Goal: Transaction & Acquisition: Purchase product/service

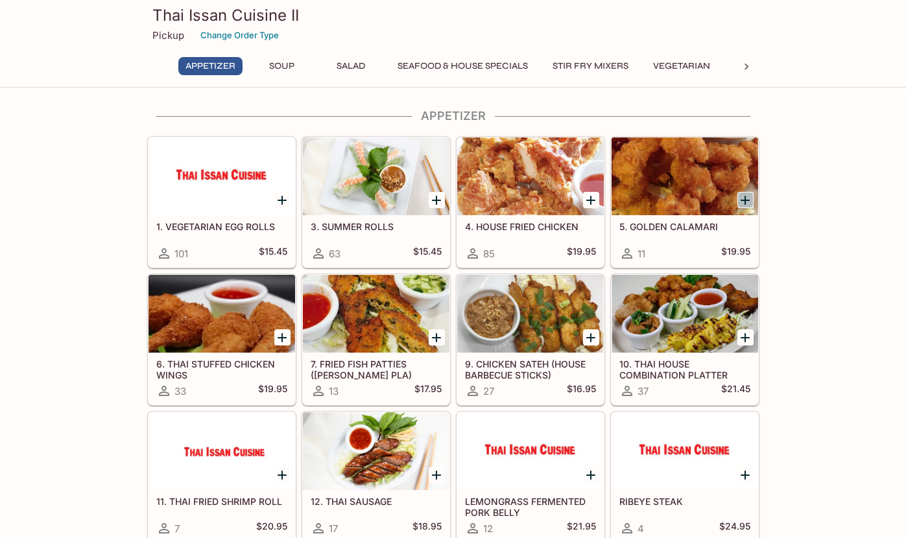
click at [745, 201] on icon "Add 5. GOLDEN CALAMARI" at bounding box center [744, 200] width 9 height 9
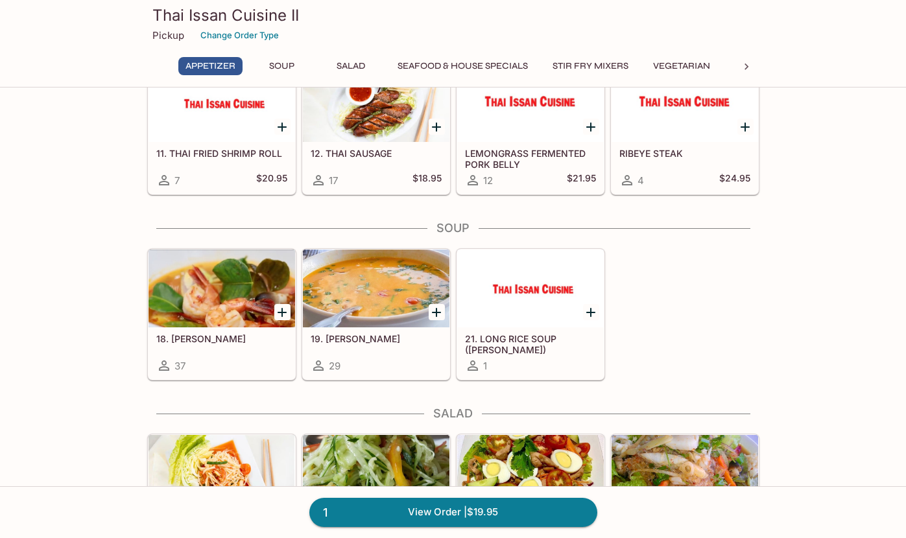
scroll to position [349, 0]
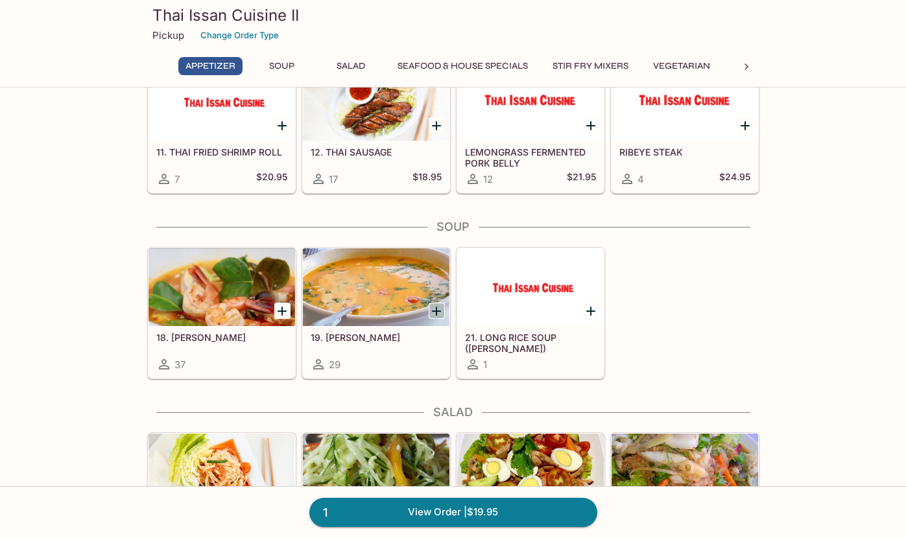
click at [438, 314] on icon "Add 19. TOM KHA" at bounding box center [437, 311] width 16 height 16
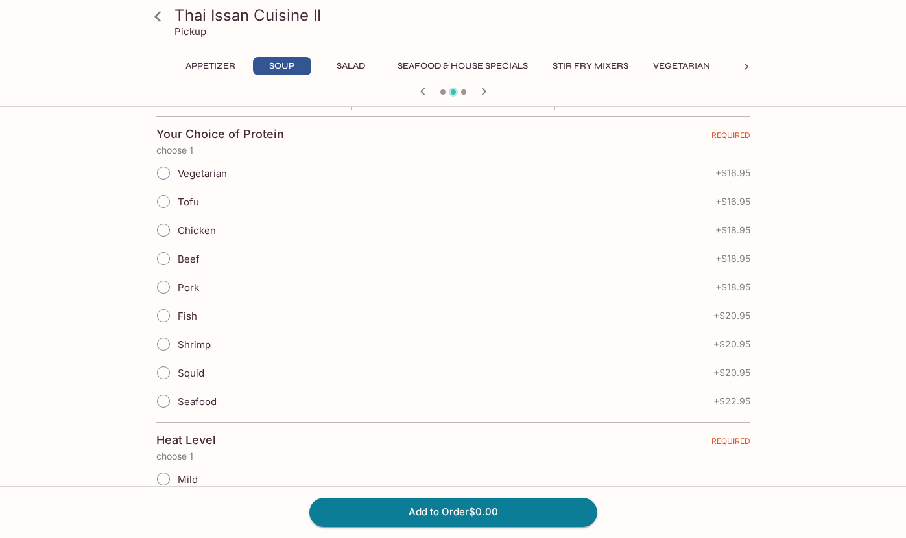
scroll to position [279, 0]
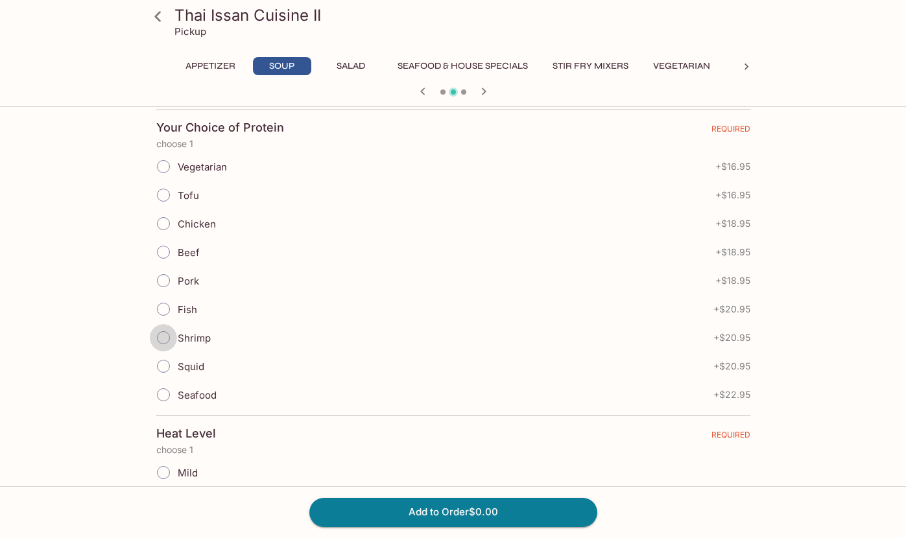
click at [161, 342] on input "Shrimp" at bounding box center [163, 337] width 27 height 27
radio input "true"
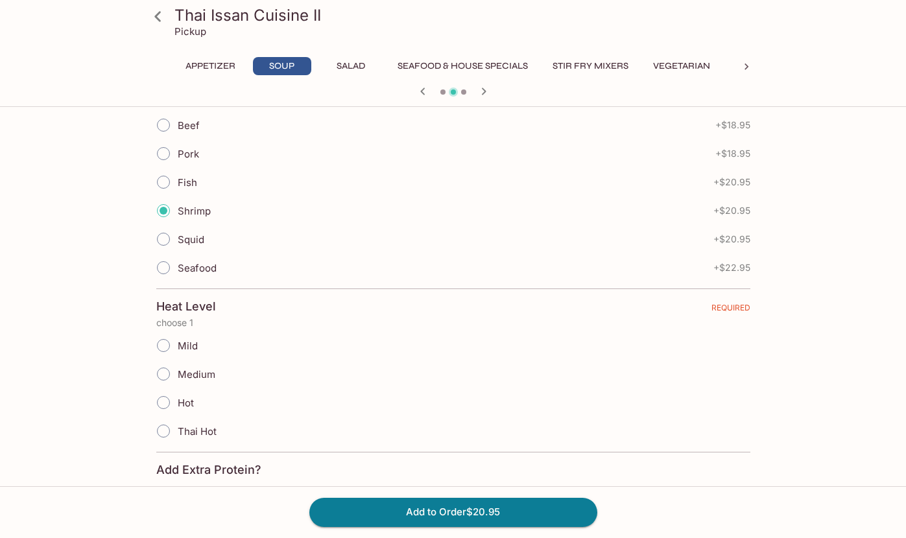
scroll to position [436, 0]
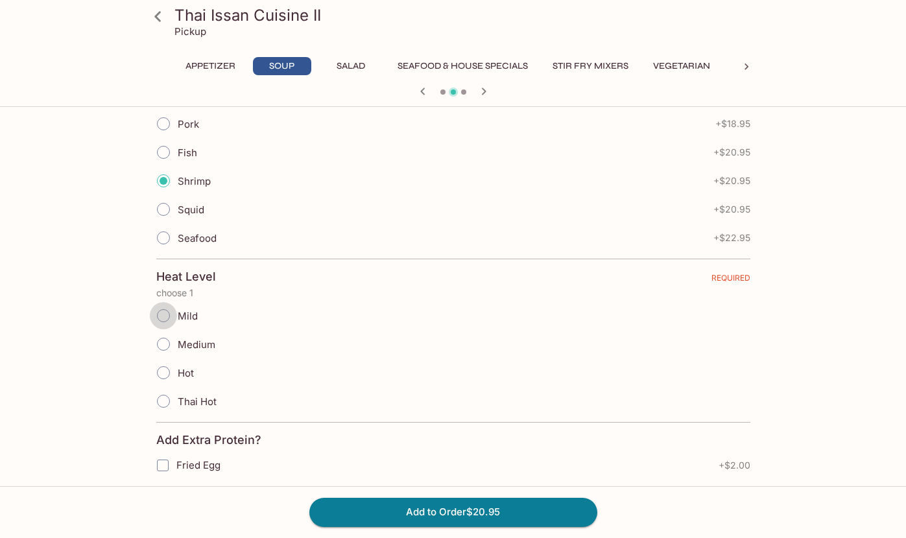
click at [164, 313] on input "Mild" at bounding box center [163, 315] width 27 height 27
radio input "true"
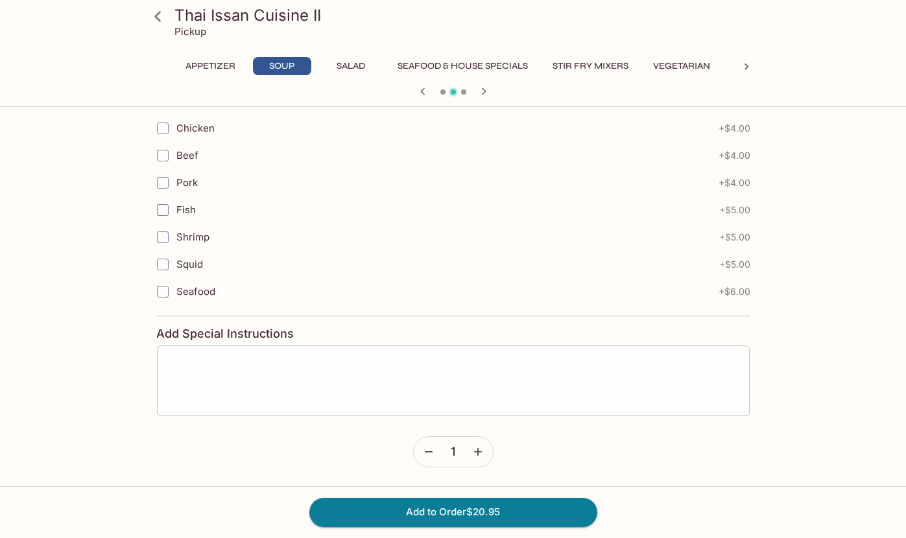
scroll to position [854, 0]
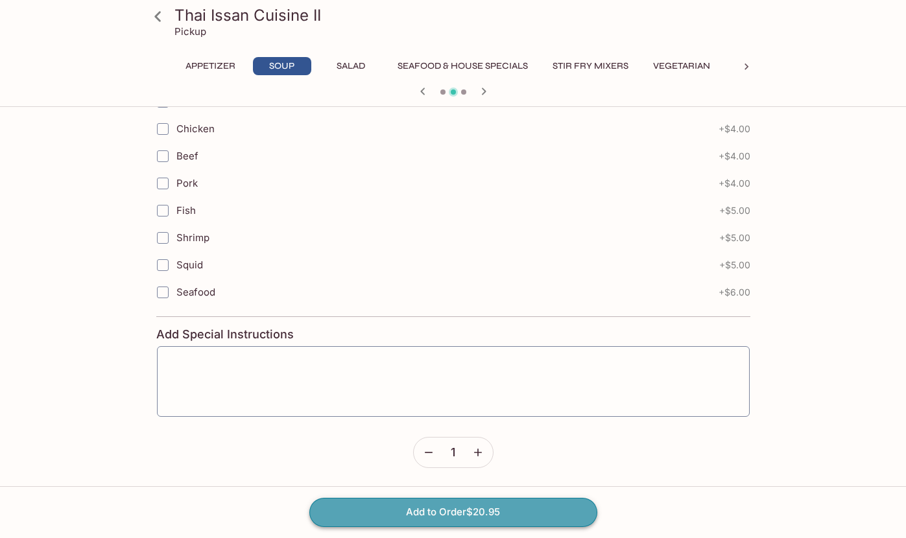
click at [445, 511] on button "Add to Order $20.95" at bounding box center [453, 512] width 288 height 29
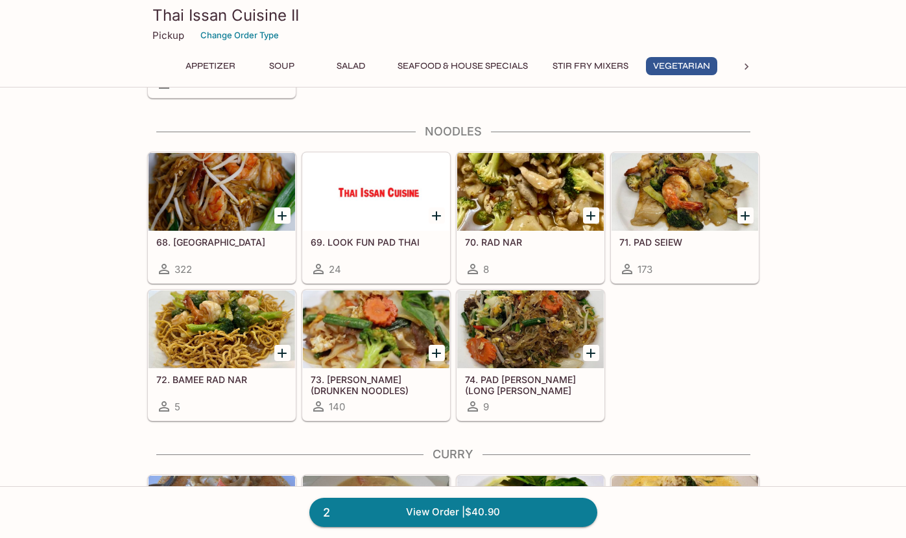
scroll to position [2198, 0]
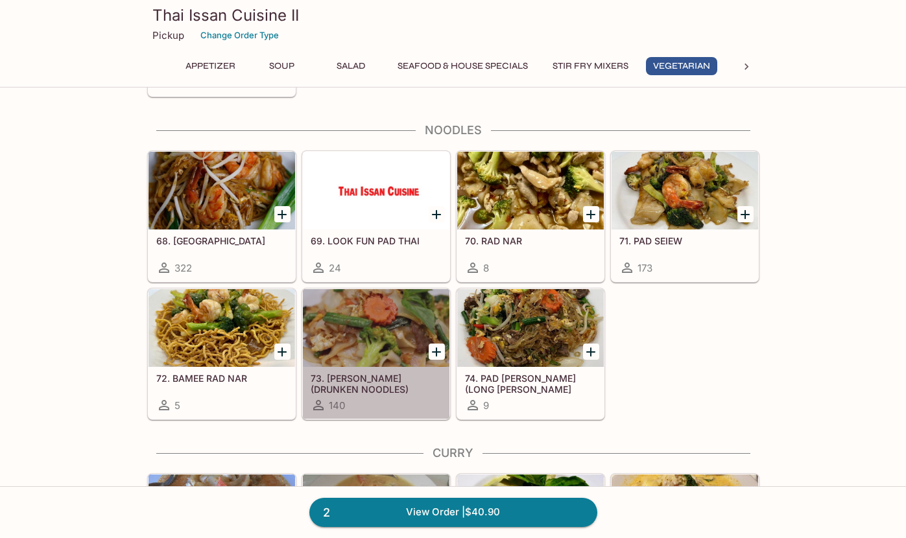
click at [364, 382] on h5 "73. [PERSON_NAME] (DRUNKEN NOODLES)" at bounding box center [376, 383] width 131 height 21
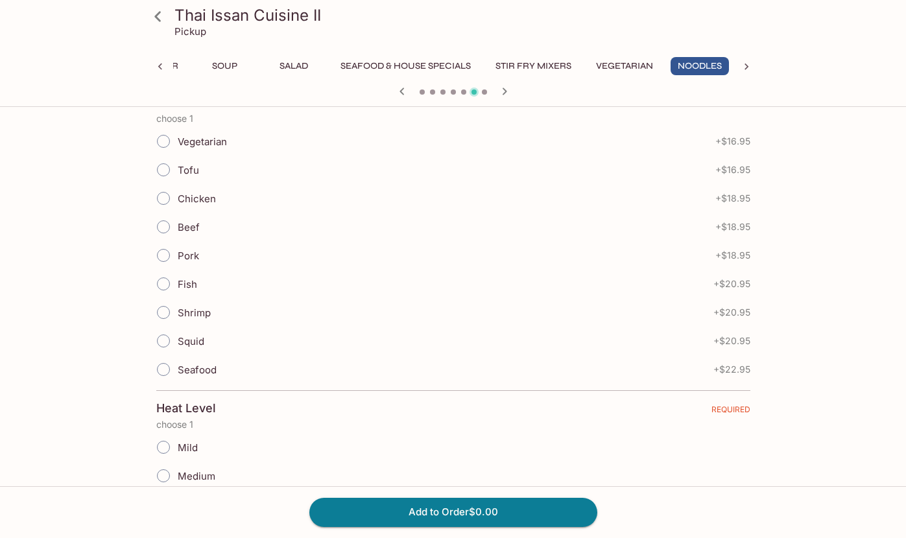
scroll to position [307, 0]
click at [166, 253] on input "Pork" at bounding box center [163, 253] width 27 height 27
radio input "true"
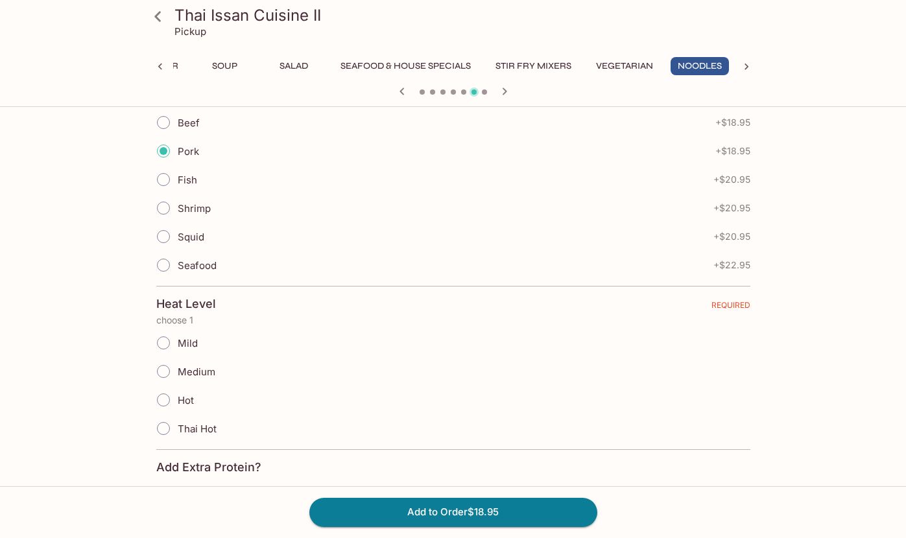
scroll to position [416, 0]
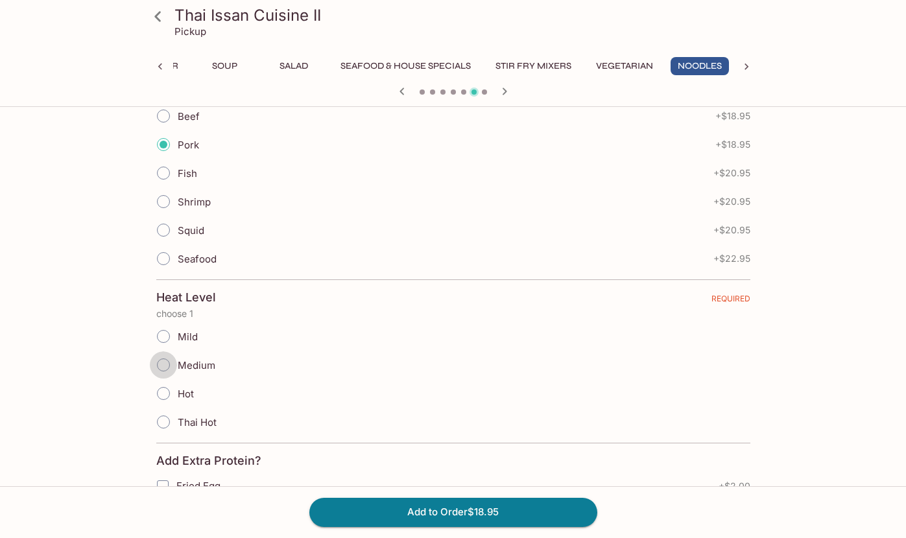
click at [158, 361] on input "Medium" at bounding box center [163, 364] width 27 height 27
radio input "true"
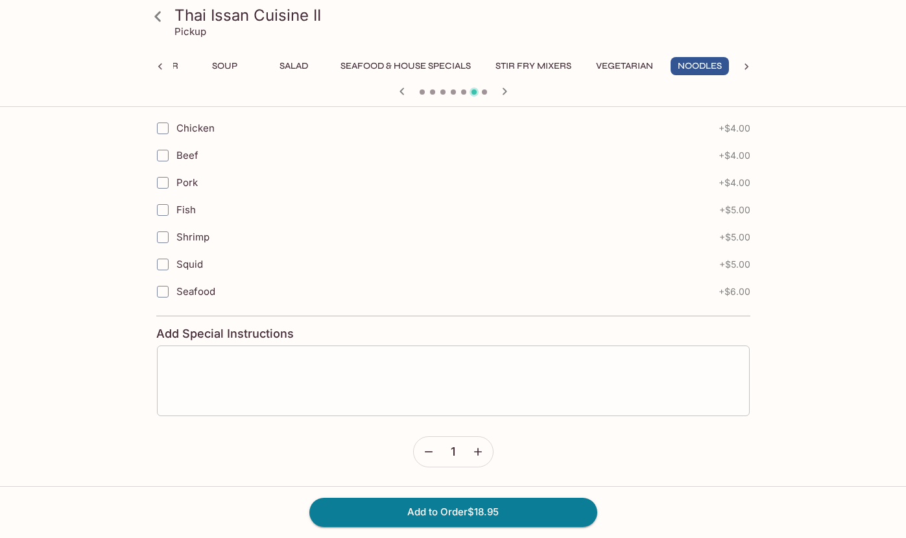
scroll to position [854, 0]
click at [247, 350] on div "x ​" at bounding box center [453, 382] width 594 height 72
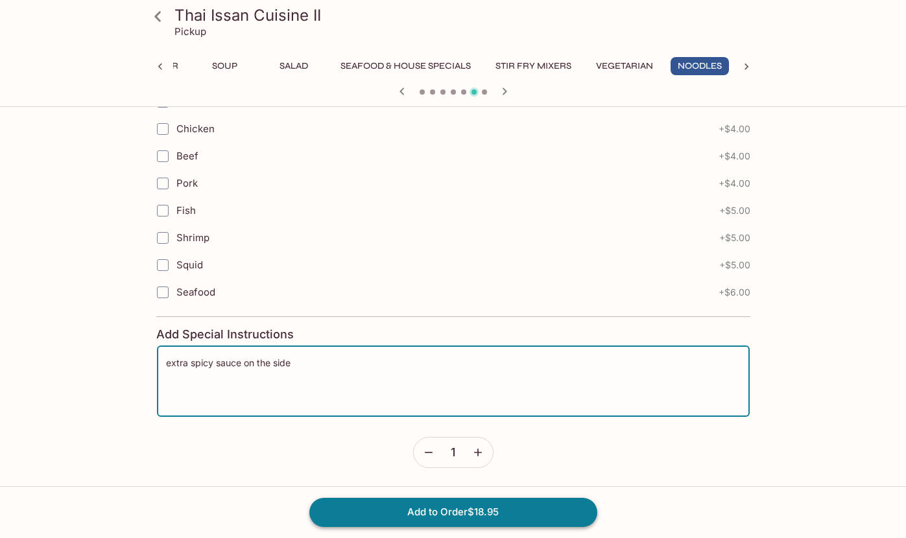
type textarea "extra spicy sauce on the side"
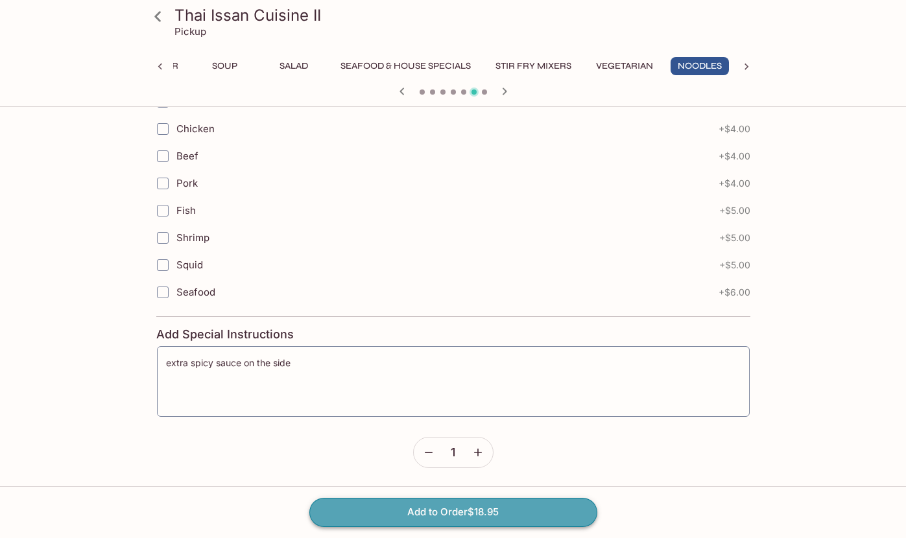
click at [425, 515] on button "Add to Order $18.95" at bounding box center [453, 512] width 288 height 29
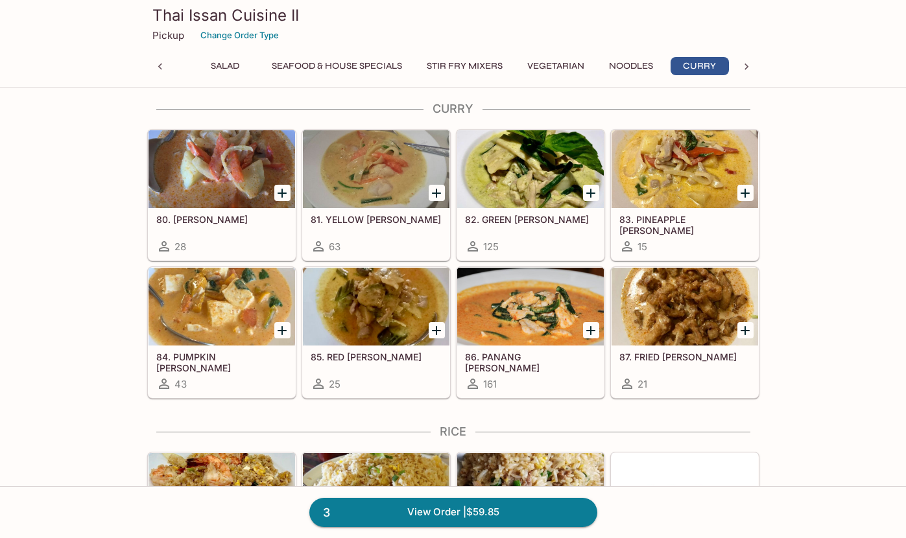
scroll to position [2544, 0]
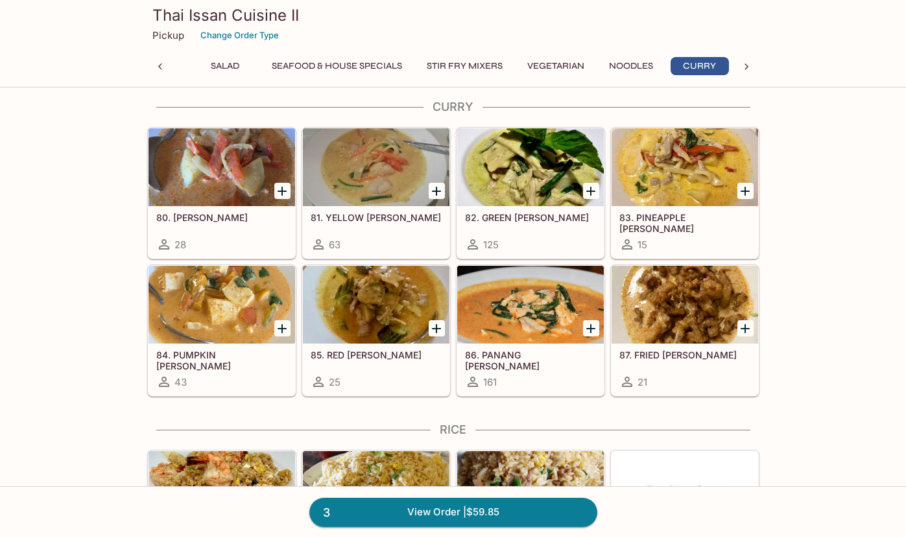
click at [541, 311] on div at bounding box center [530, 305] width 147 height 78
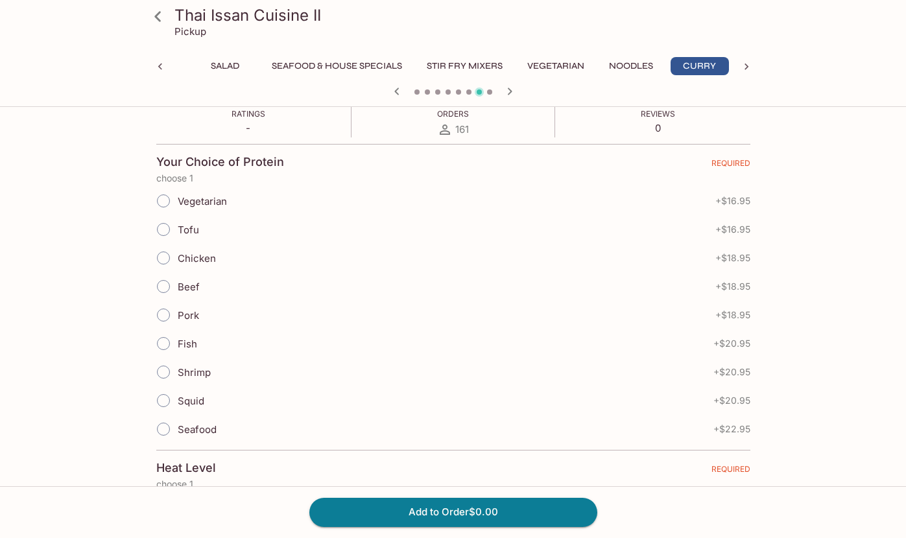
scroll to position [245, 0]
click at [165, 315] on input "Pork" at bounding box center [163, 314] width 27 height 27
radio input "true"
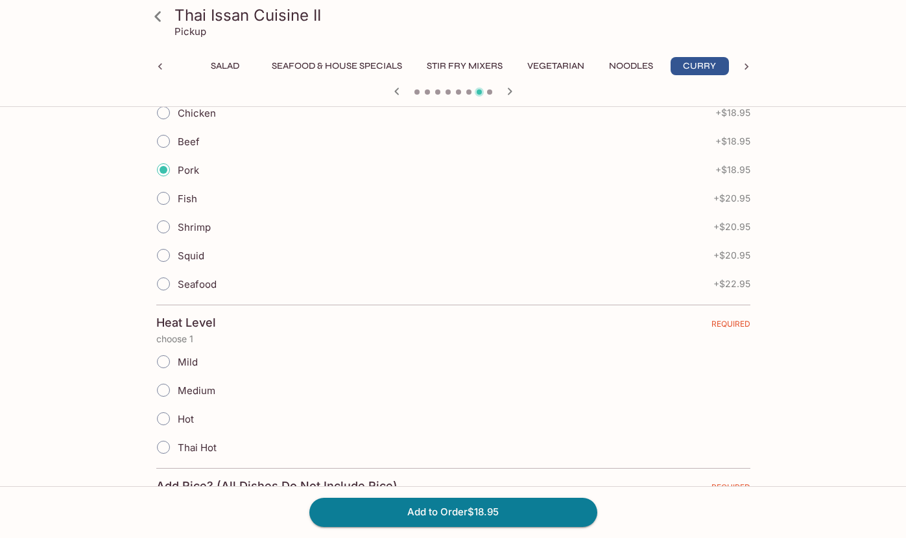
scroll to position [397, 0]
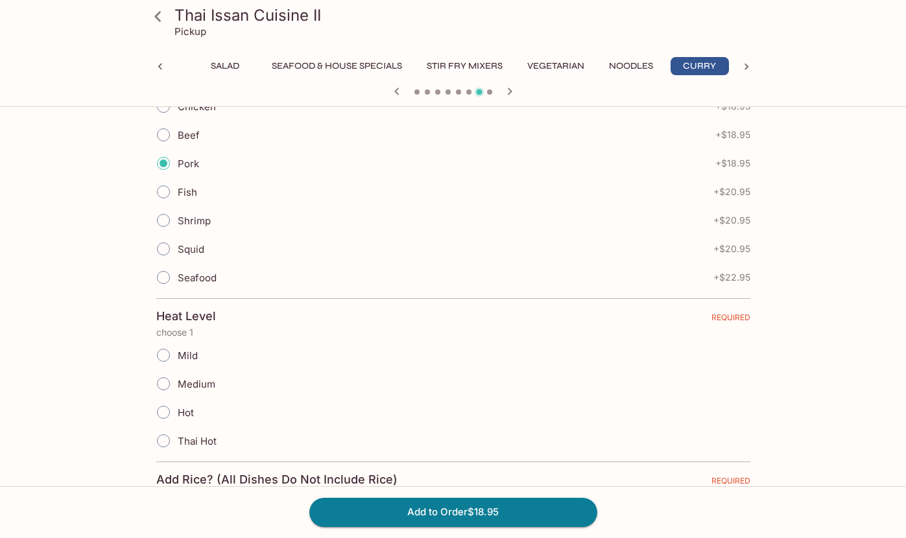
click at [156, 358] on input "Mild" at bounding box center [163, 355] width 27 height 27
radio input "true"
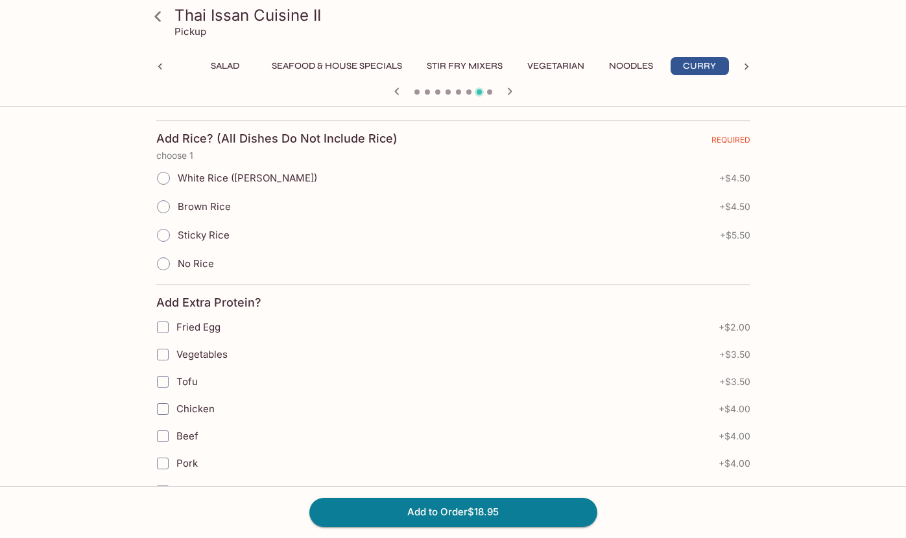
scroll to position [731, 0]
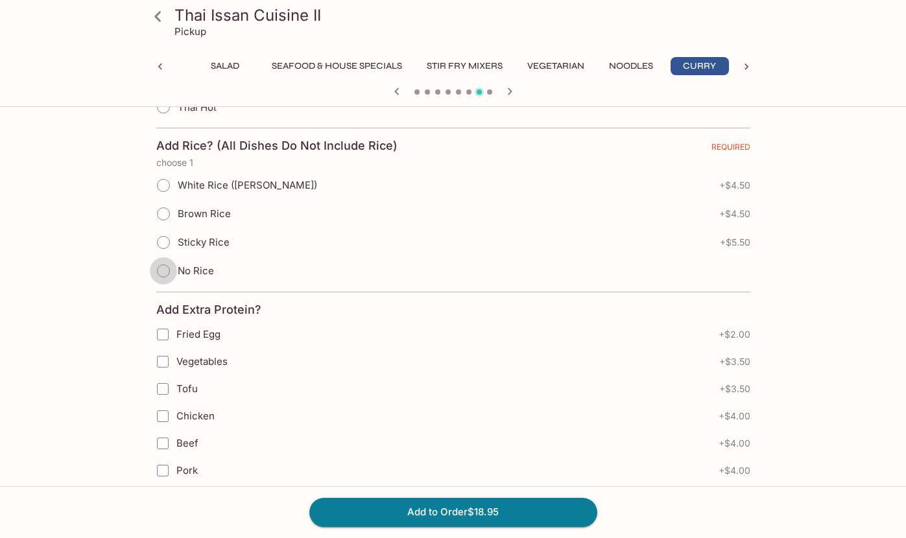
click at [163, 268] on input "No Rice" at bounding box center [163, 270] width 27 height 27
radio input "true"
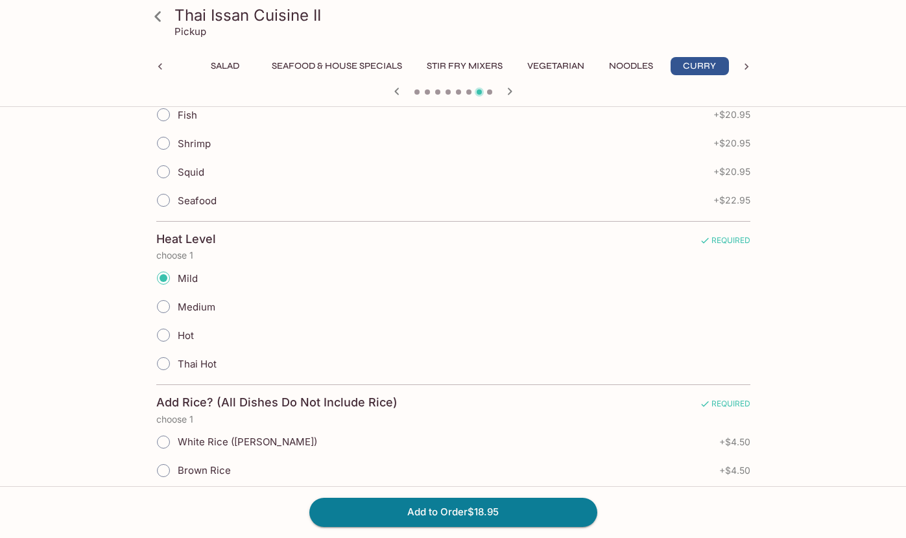
scroll to position [480, 0]
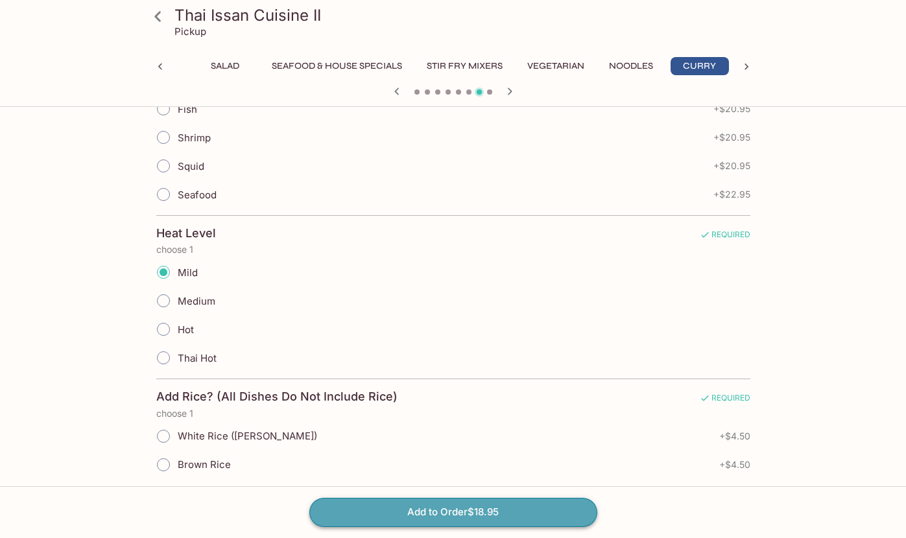
click at [382, 519] on button "Add to Order $18.95" at bounding box center [453, 512] width 288 height 29
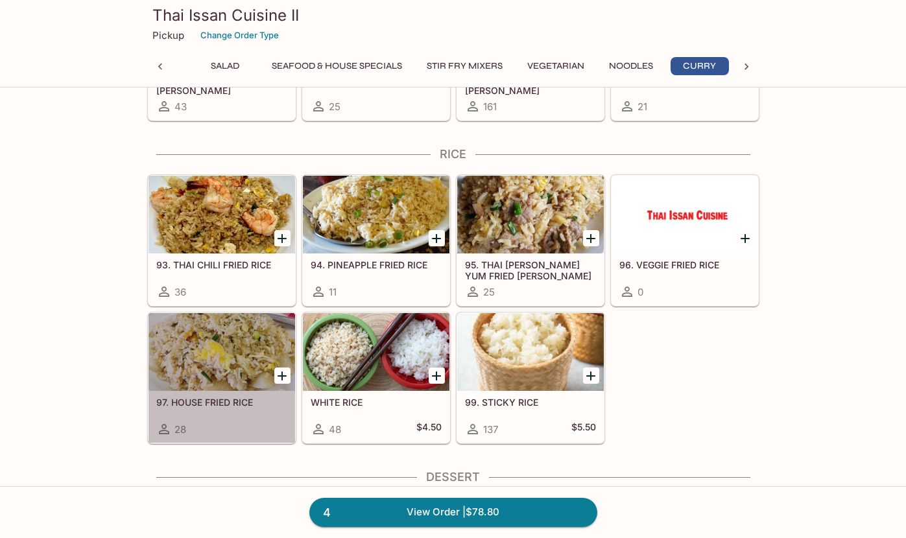
click at [250, 342] on div at bounding box center [221, 352] width 147 height 78
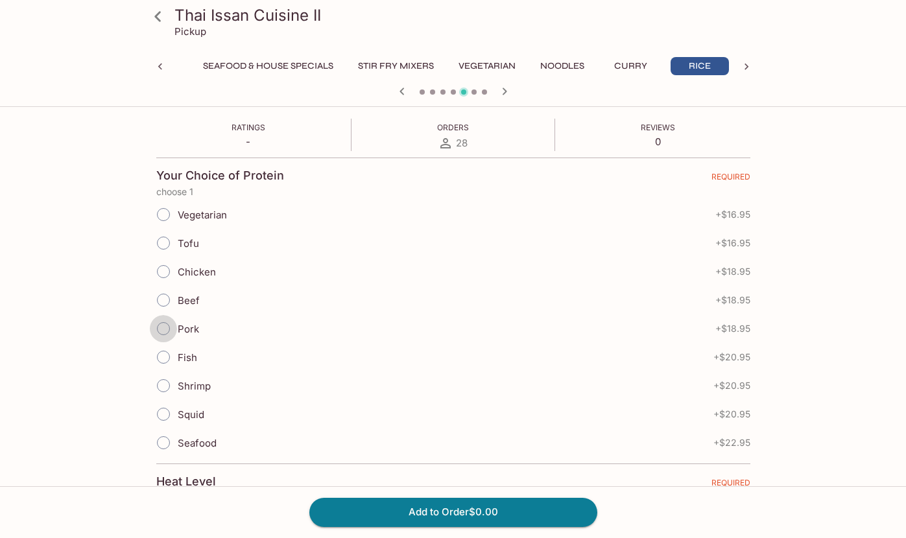
click at [167, 327] on input "Pork" at bounding box center [163, 328] width 27 height 27
radio input "true"
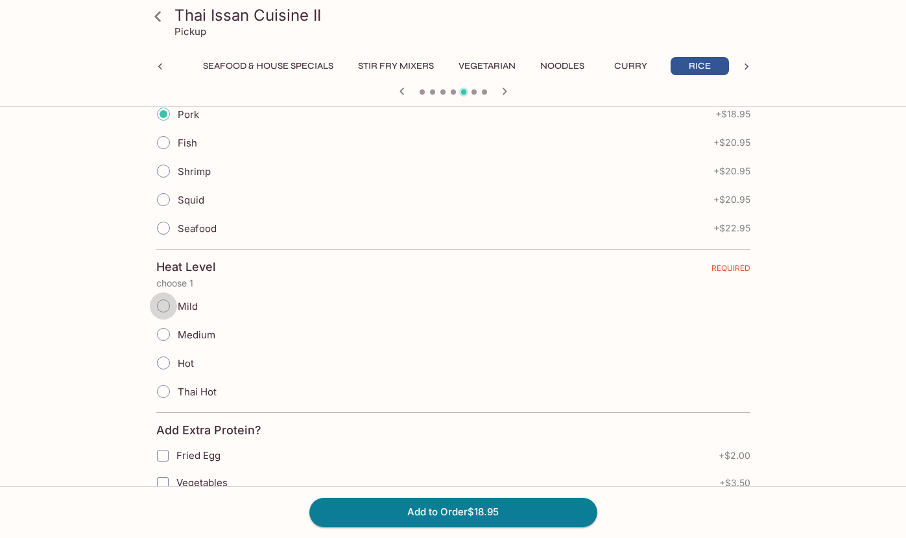
click at [161, 307] on input "Mild" at bounding box center [163, 305] width 27 height 27
radio input "true"
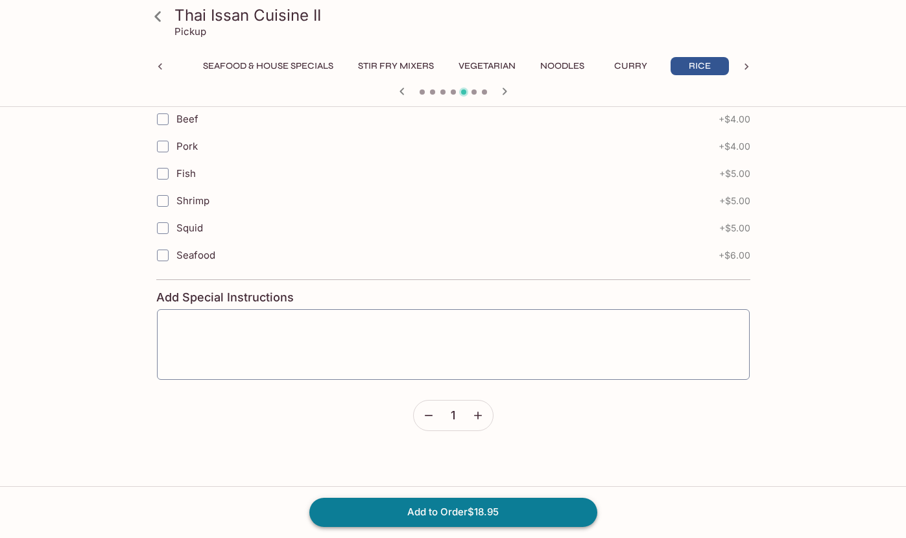
click at [361, 524] on button "Add to Order $18.95" at bounding box center [453, 512] width 288 height 29
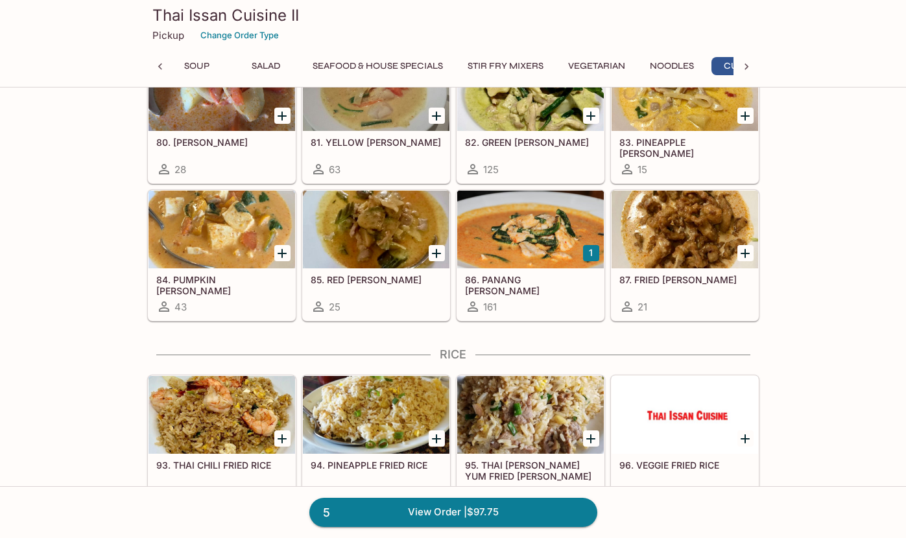
scroll to position [2706, 0]
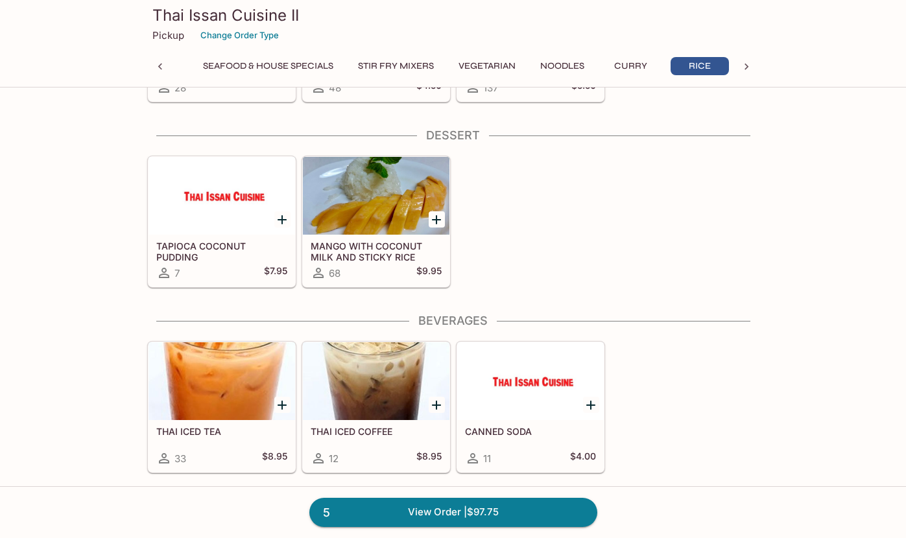
click at [239, 382] on div at bounding box center [221, 381] width 147 height 78
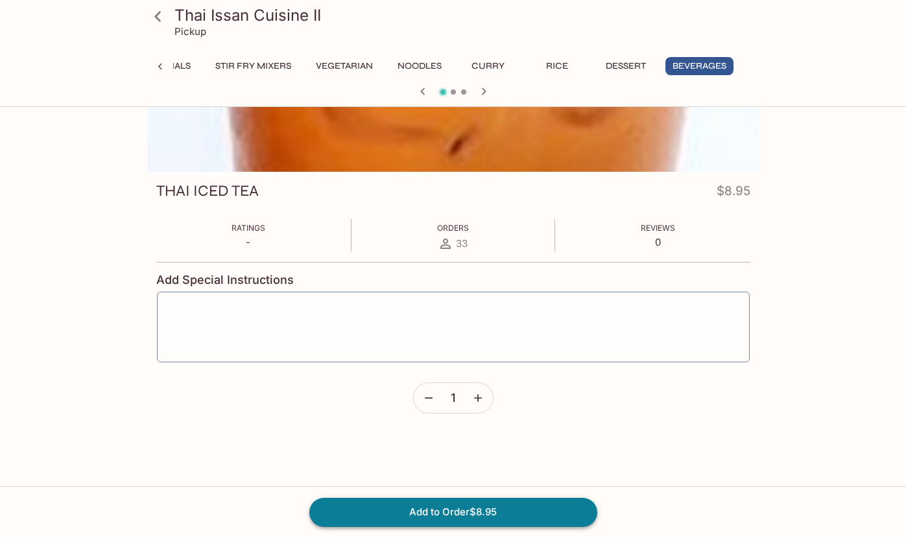
click at [429, 515] on button "Add to Order $8.95" at bounding box center [453, 512] width 288 height 29
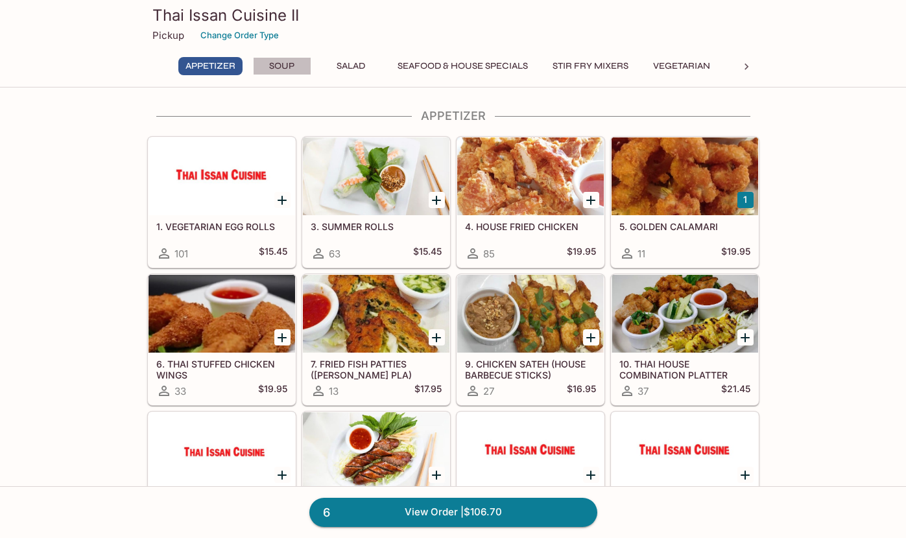
click at [276, 64] on button "Soup" at bounding box center [282, 66] width 58 height 18
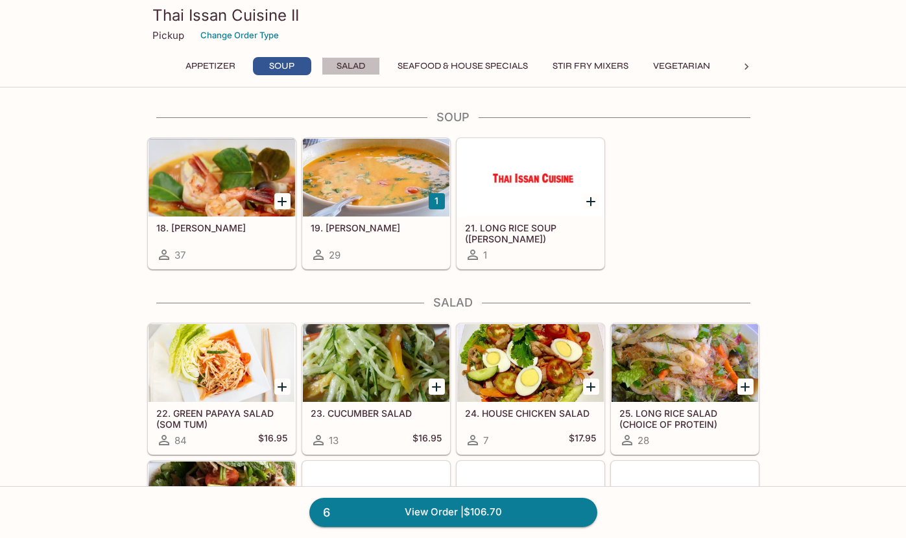
click at [359, 62] on button "Salad" at bounding box center [351, 66] width 58 height 18
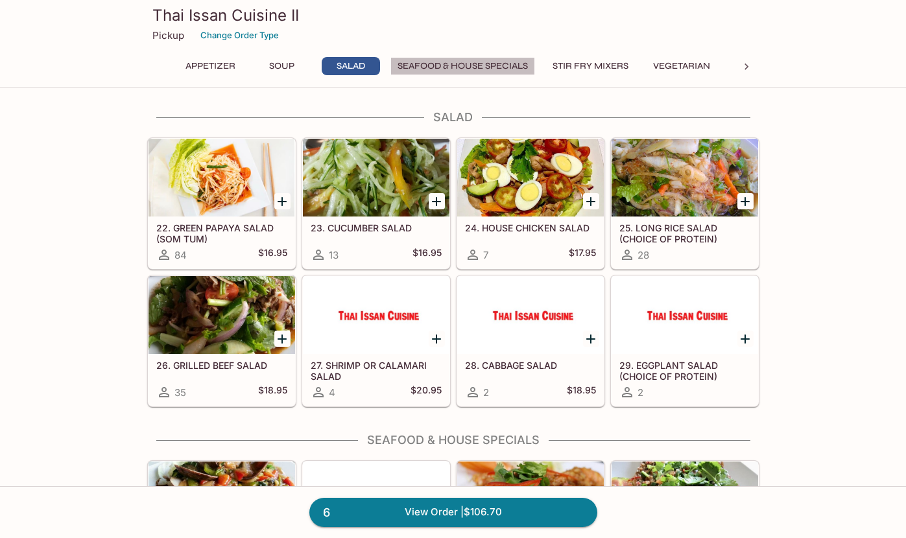
click at [436, 65] on button "Seafood & House Specials" at bounding box center [462, 66] width 145 height 18
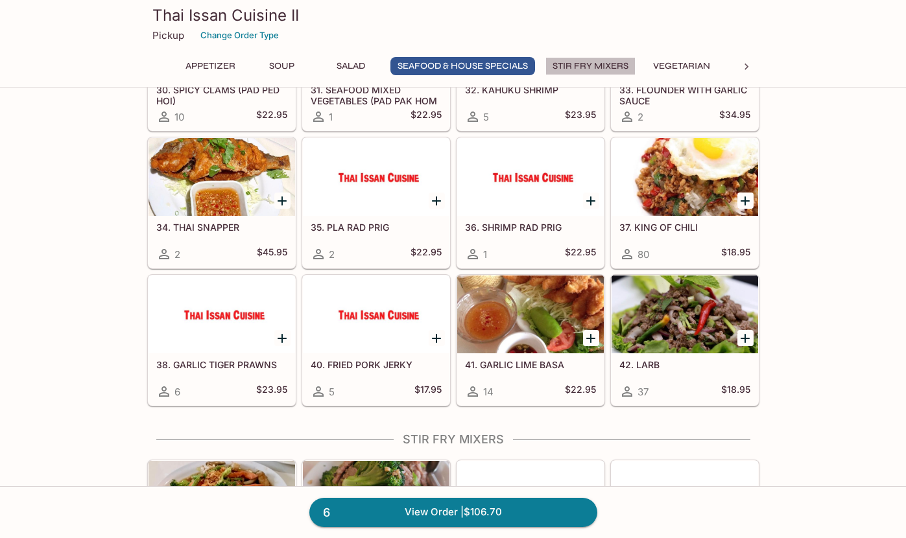
click at [594, 65] on button "Stir Fry Mixers" at bounding box center [590, 66] width 90 height 18
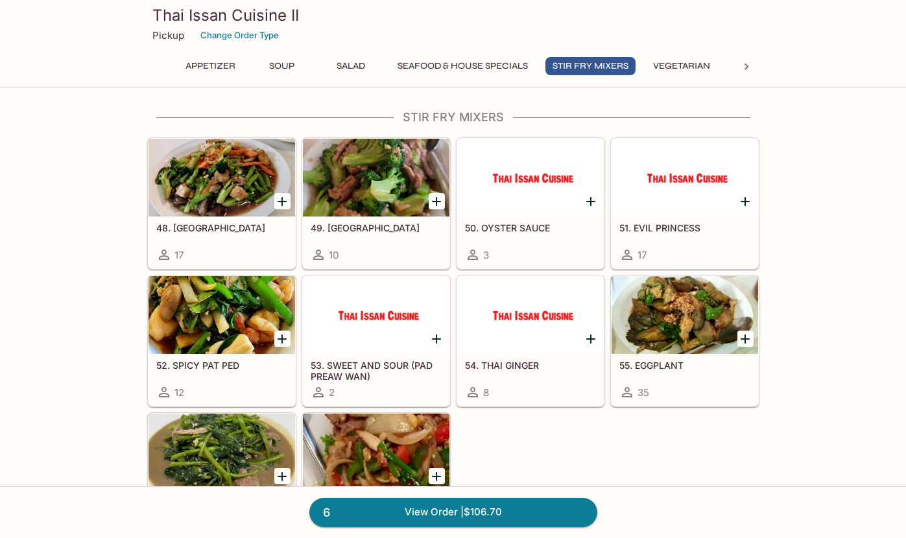
click at [687, 65] on button "Vegetarian" at bounding box center [681, 66] width 71 height 18
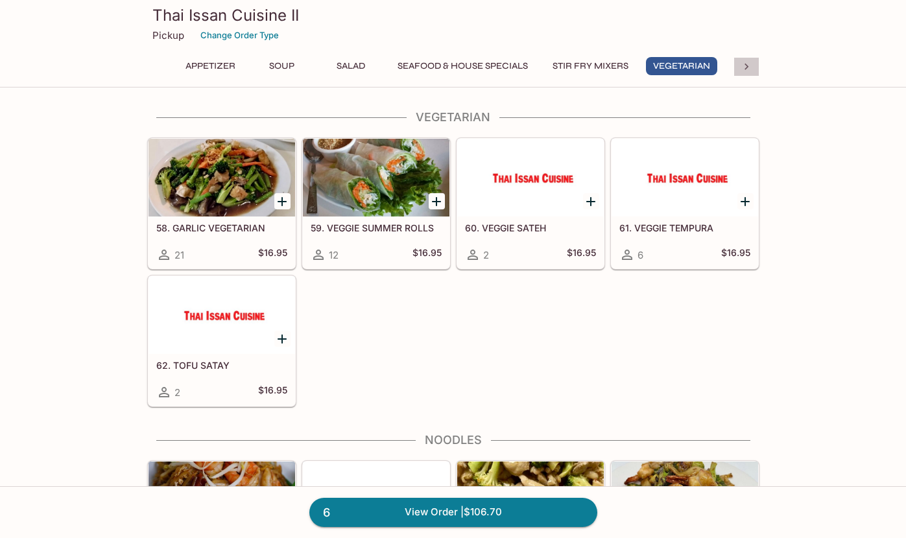
click at [746, 66] on icon at bounding box center [746, 66] width 13 height 13
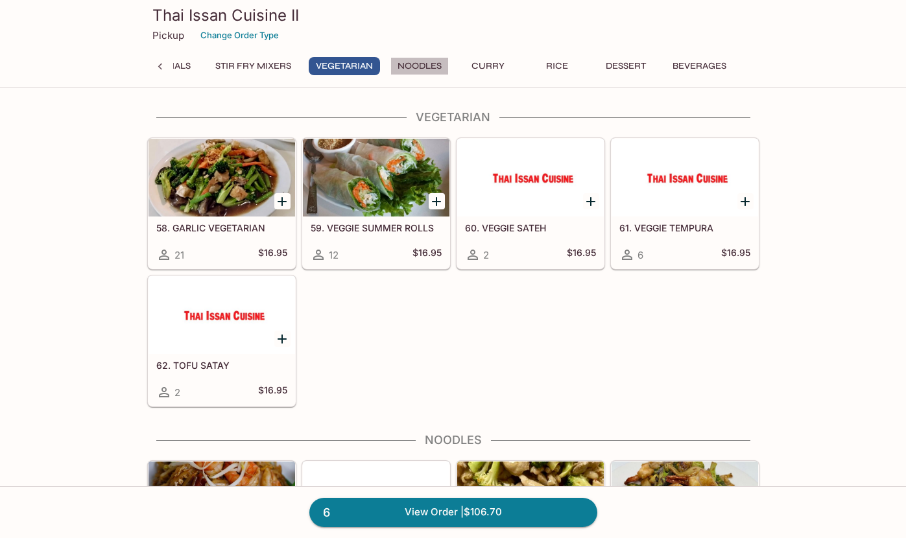
click at [421, 60] on button "Noodles" at bounding box center [419, 66] width 58 height 18
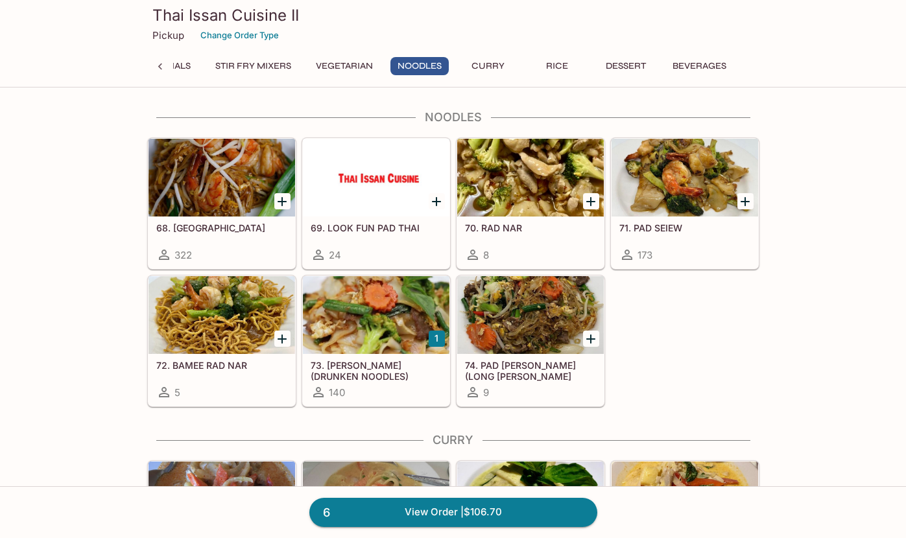
click at [493, 60] on button "Curry" at bounding box center [488, 66] width 58 height 18
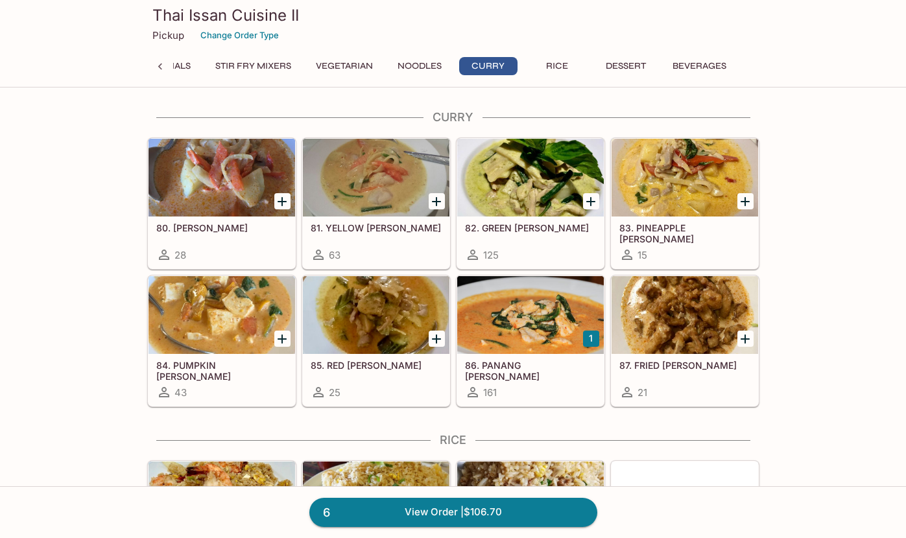
click at [557, 59] on button "Rice" at bounding box center [557, 66] width 58 height 18
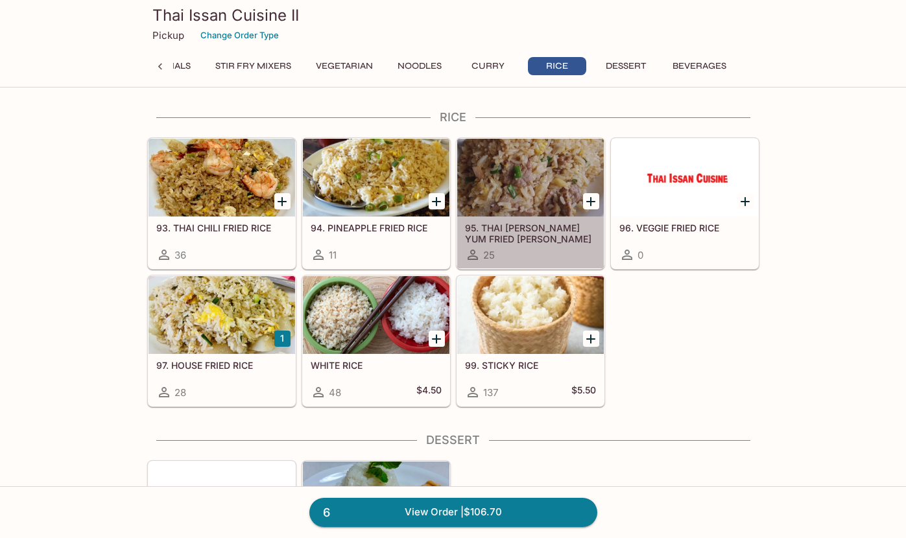
click at [543, 201] on div at bounding box center [530, 178] width 147 height 78
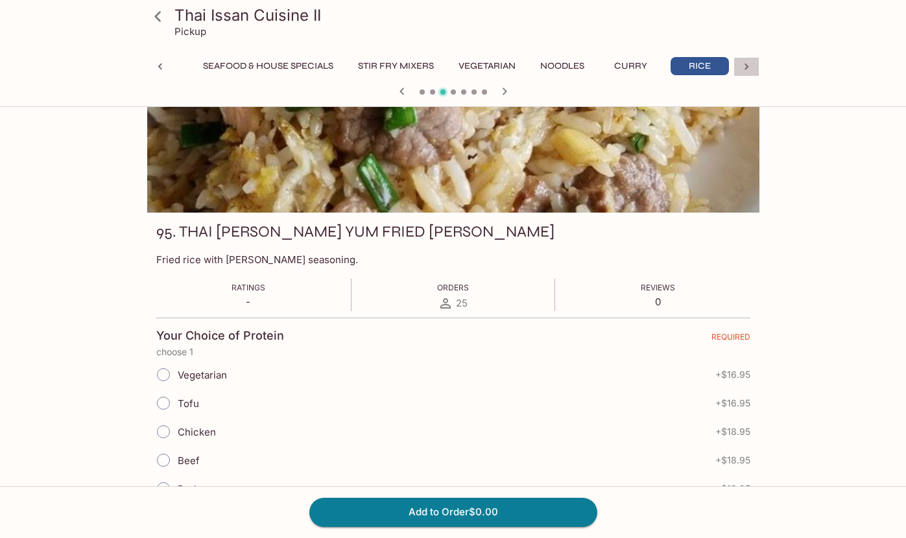
click at [749, 64] on icon at bounding box center [746, 66] width 13 height 13
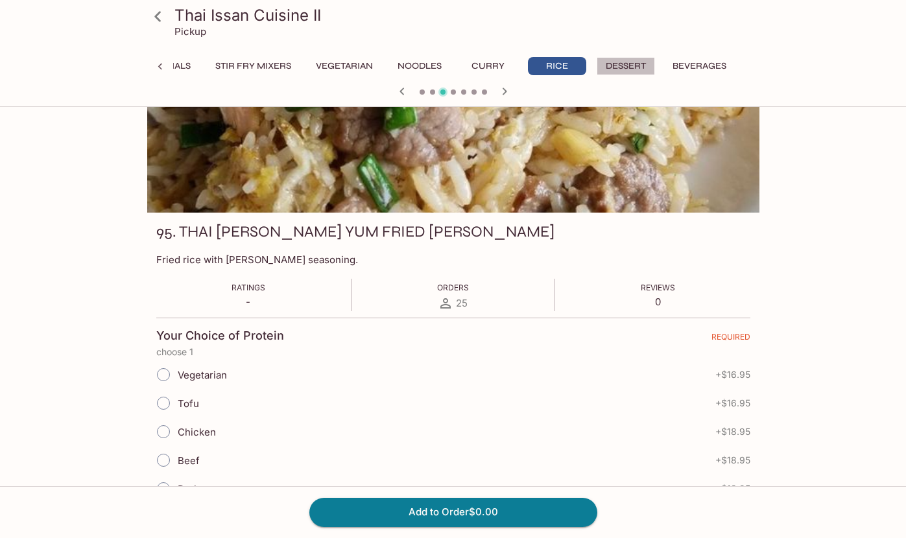
click at [628, 69] on button "Dessert" at bounding box center [625, 66] width 58 height 18
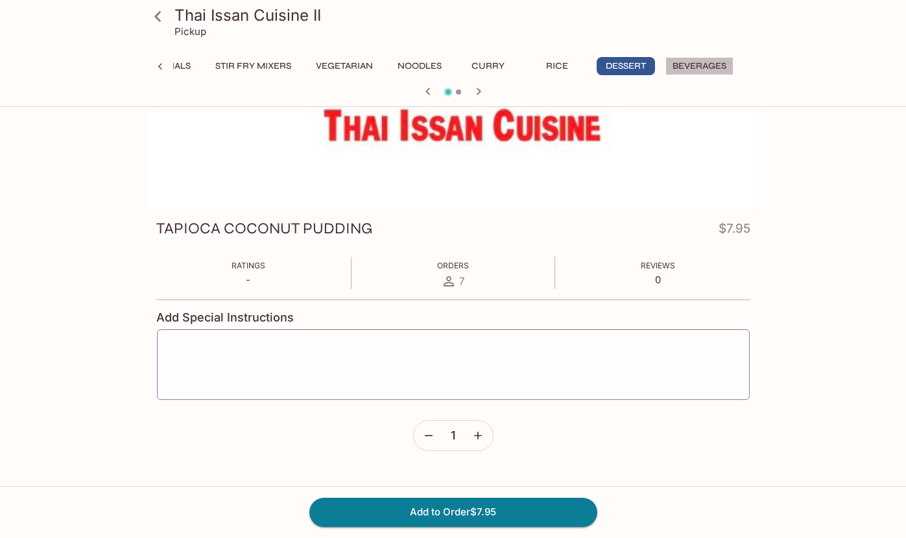
click at [693, 58] on button "Beverages" at bounding box center [699, 66] width 68 height 18
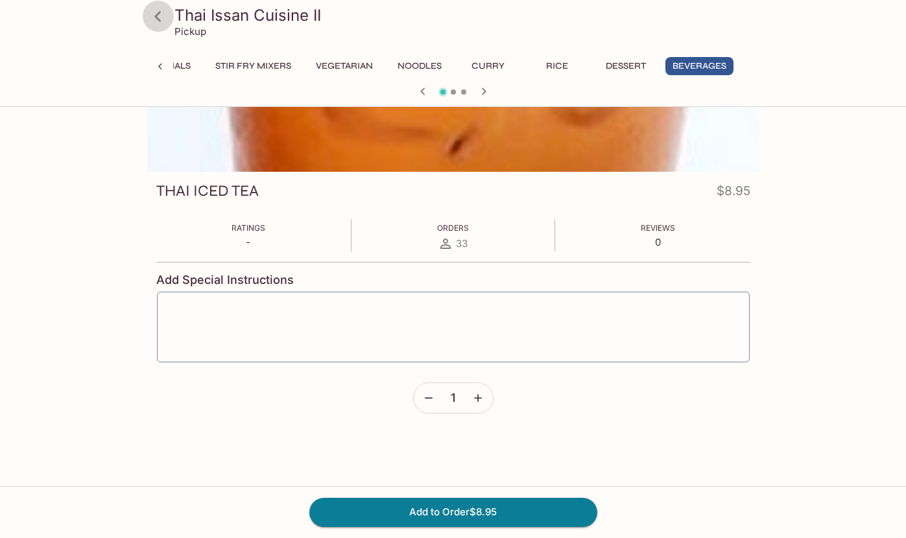
click at [160, 20] on icon at bounding box center [157, 16] width 6 height 10
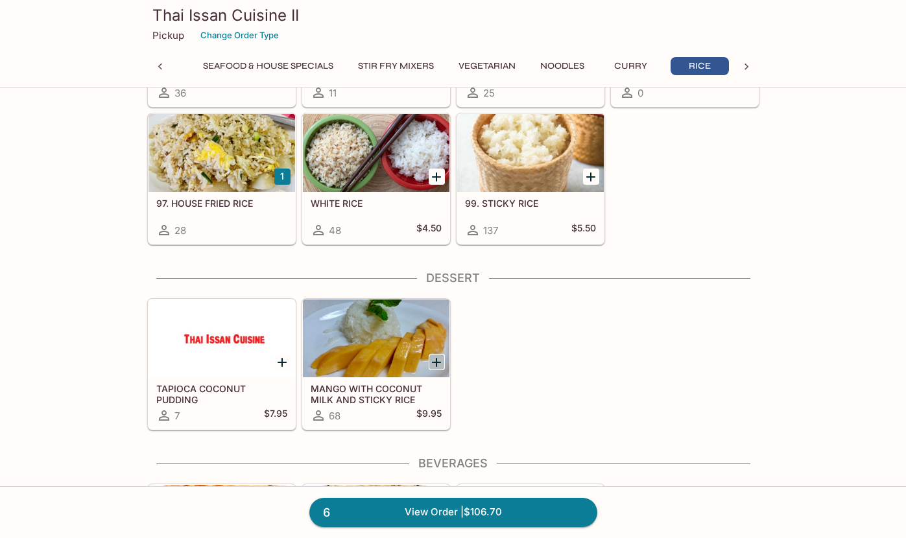
click at [434, 360] on icon "Add MANGO WITH COCONUT MILK AND STICKY RICE" at bounding box center [437, 363] width 16 height 16
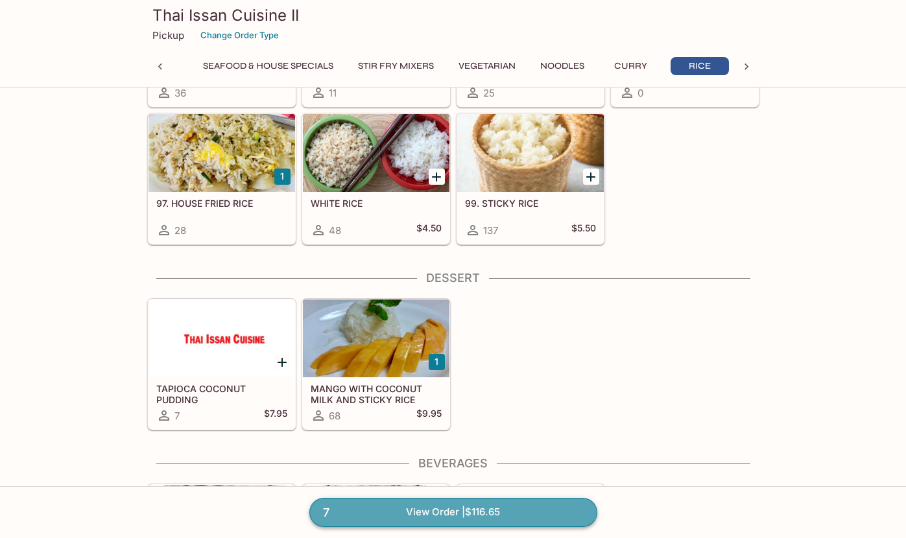
click at [425, 513] on link "7 View Order | $116.65" at bounding box center [453, 512] width 288 height 29
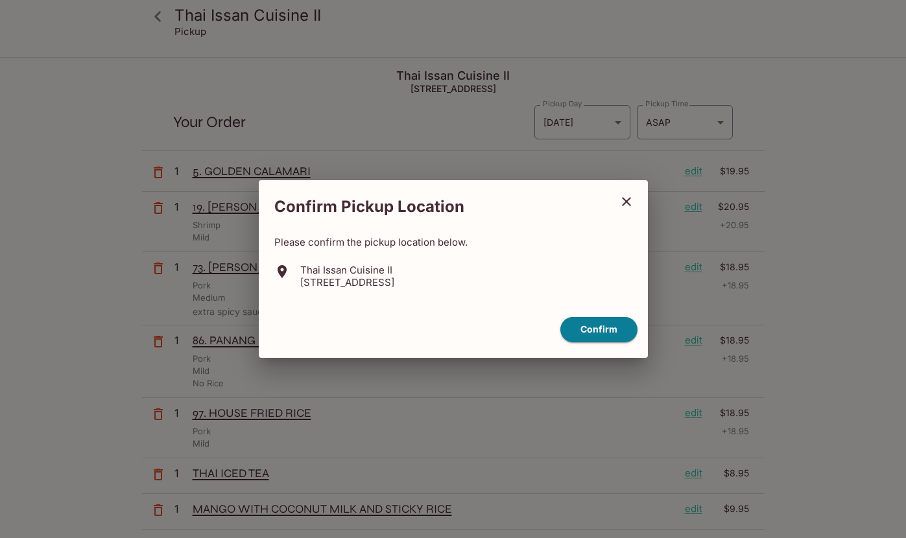
click at [625, 198] on icon "close" at bounding box center [626, 202] width 16 height 16
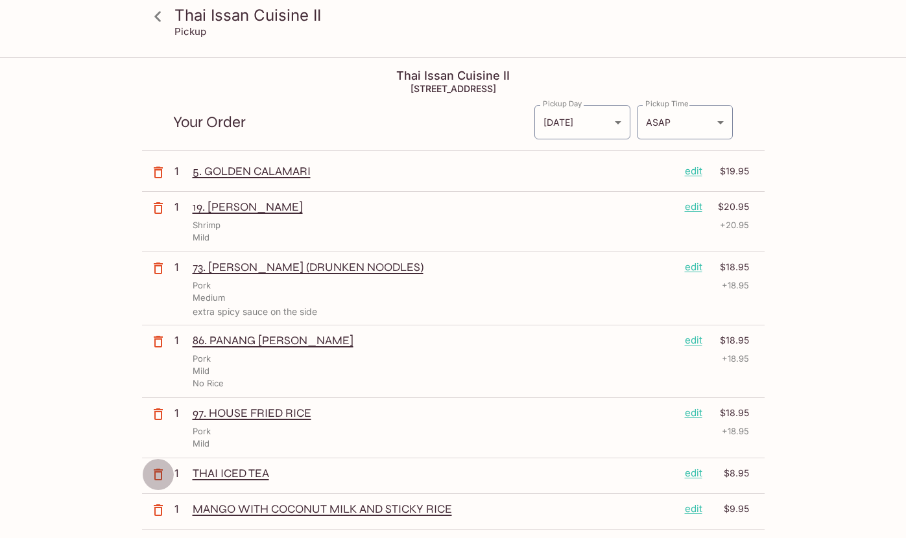
click at [159, 473] on icon "button" at bounding box center [158, 475] width 9 height 12
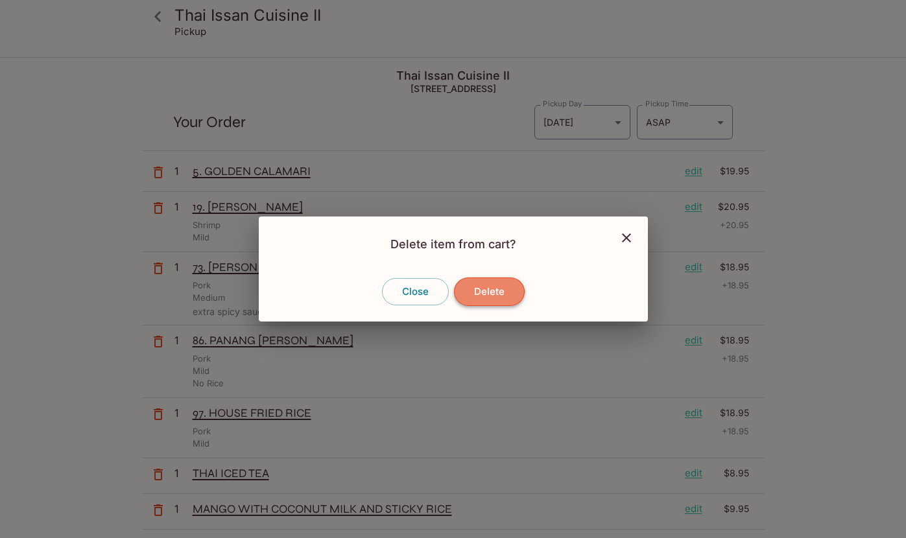
click at [482, 283] on button "Delete" at bounding box center [489, 291] width 71 height 29
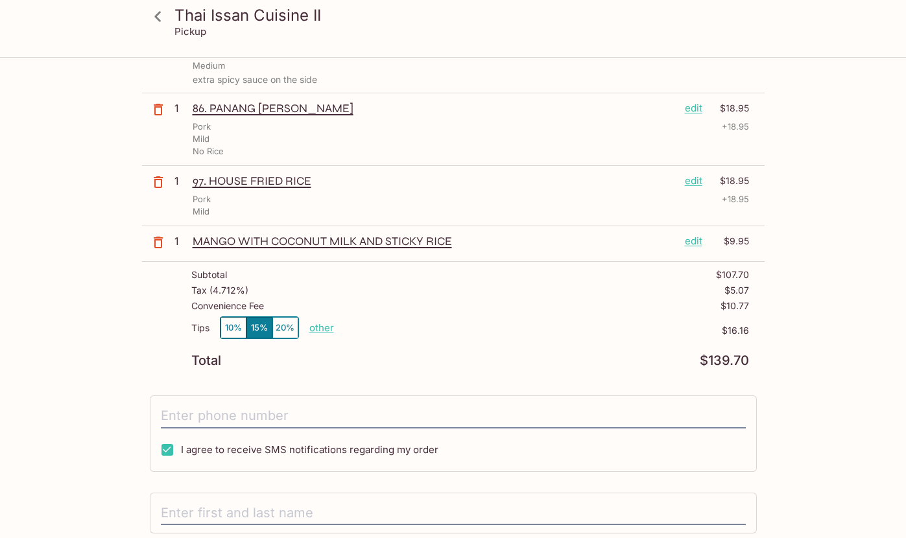
scroll to position [241, 0]
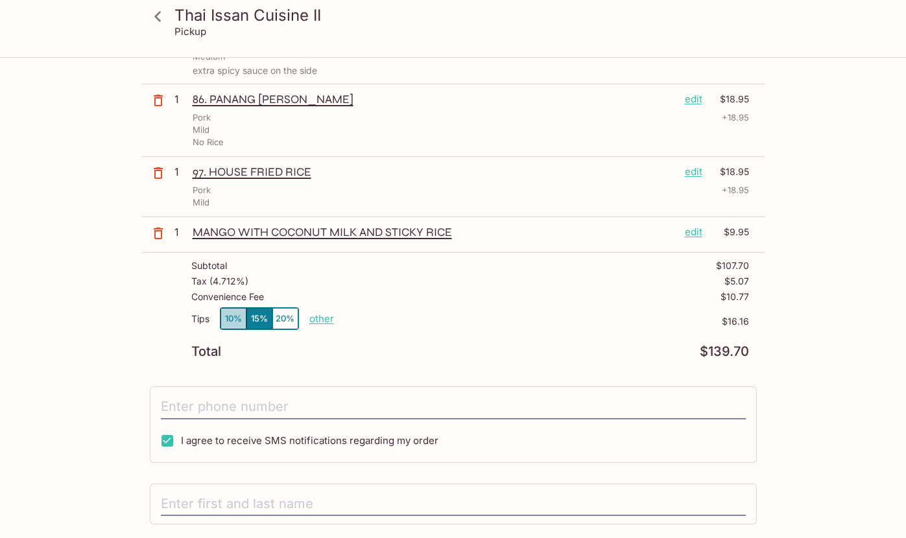
click at [226, 318] on button "10%" at bounding box center [233, 318] width 26 height 21
click at [318, 318] on p "other" at bounding box center [321, 318] width 25 height 12
drag, startPoint x: 391, startPoint y: 320, endPoint x: 427, endPoint y: 322, distance: 35.7
click at [427, 322] on div "Tips 10% 15% 20% Done 10.77 $10.77" at bounding box center [470, 326] width 558 height 38
type input "4.00"
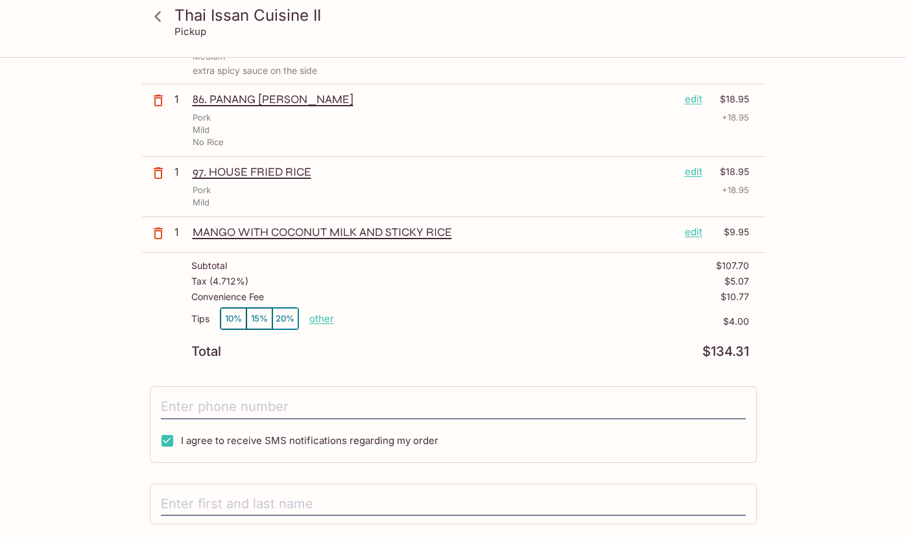
click at [388, 339] on div "Tips 10% 15% 20% other $4.00" at bounding box center [470, 326] width 558 height 38
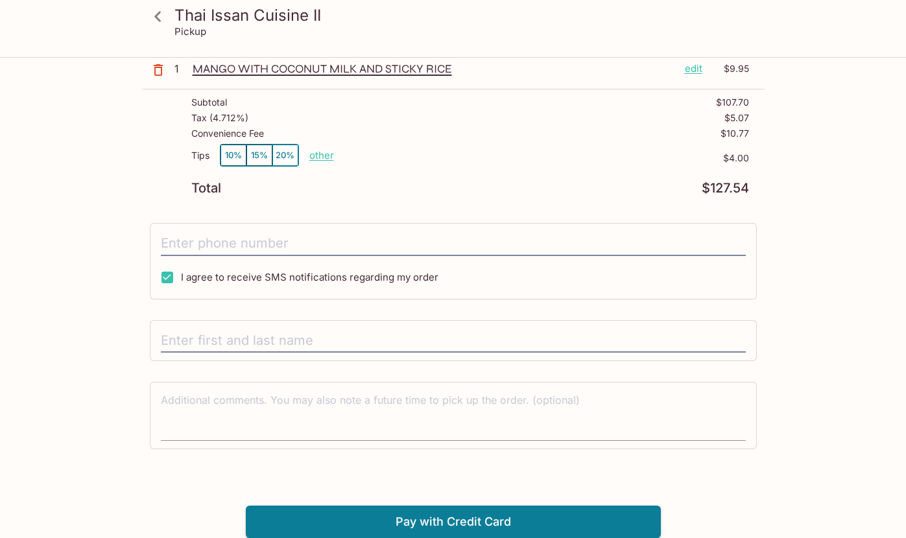
scroll to position [404, 0]
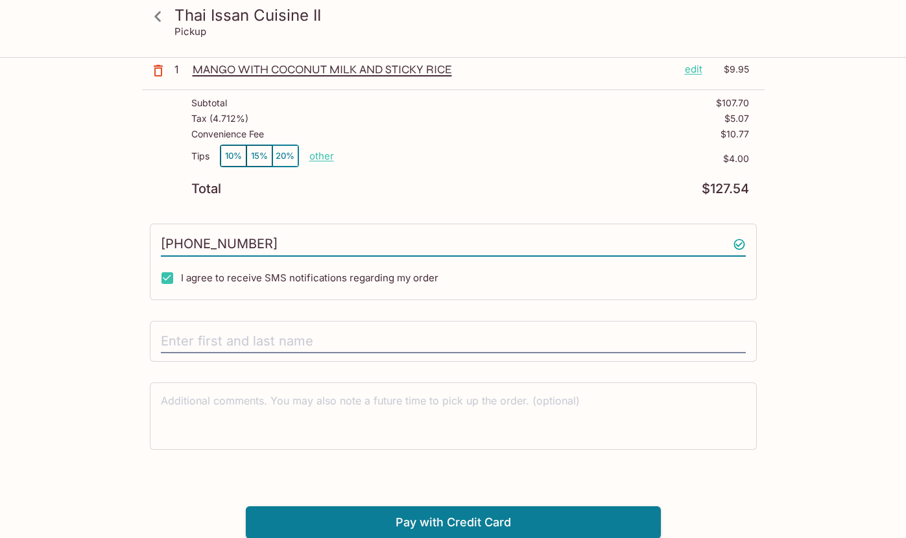
drag, startPoint x: 189, startPoint y: 242, endPoint x: 167, endPoint y: 242, distance: 21.4
click at [167, 242] on input "[PHONE_NUMBER]" at bounding box center [453, 244] width 585 height 25
click at [186, 241] on input "[PHONE_NUMBER]" at bounding box center [453, 244] width 585 height 25
drag, startPoint x: 200, startPoint y: 244, endPoint x: 274, endPoint y: 244, distance: 73.9
click at [274, 244] on input "[PHONE_NUMBER]" at bounding box center [453, 244] width 585 height 25
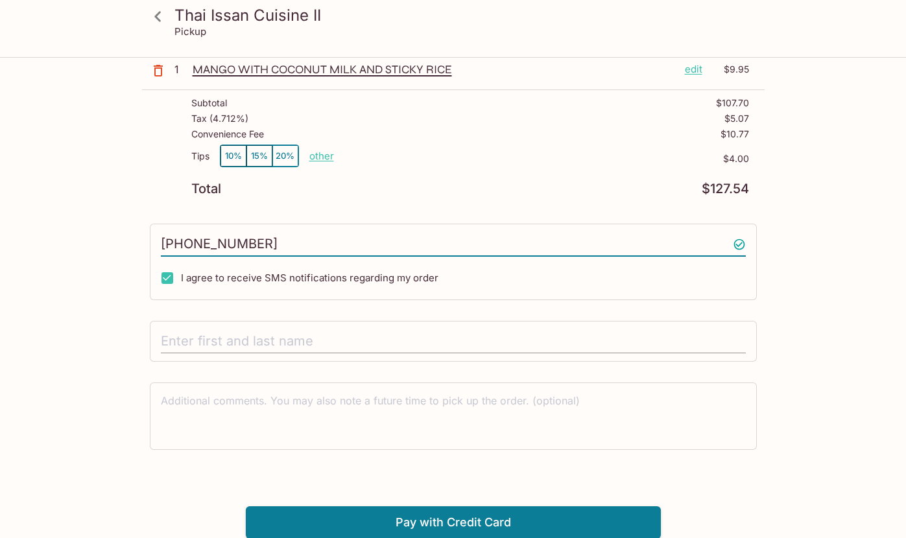
type input "[PHONE_NUMBER]"
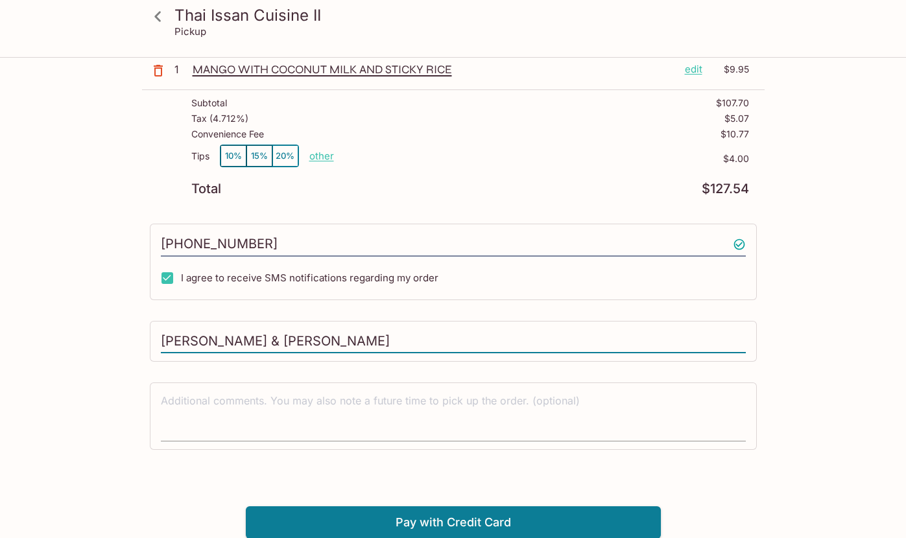
type input "[PERSON_NAME] & [PERSON_NAME]"
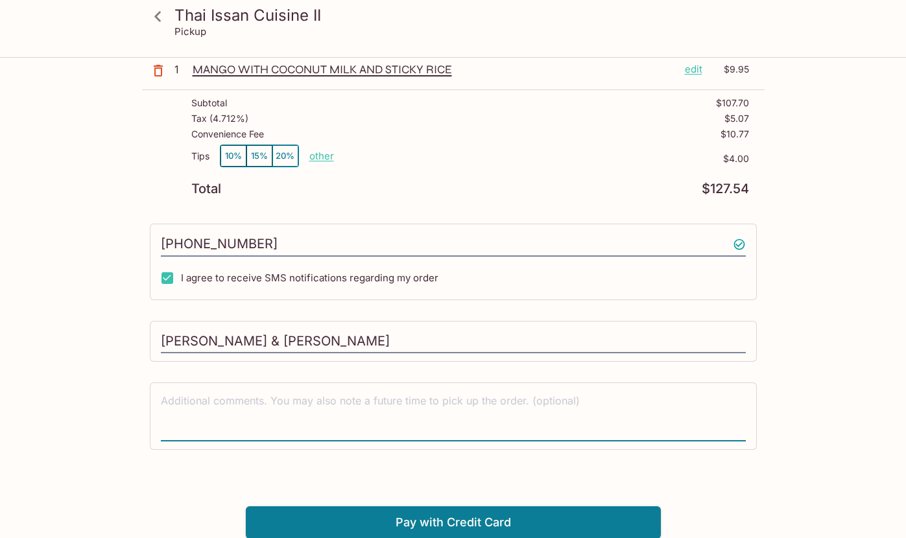
click at [292, 421] on textarea at bounding box center [453, 416] width 585 height 45
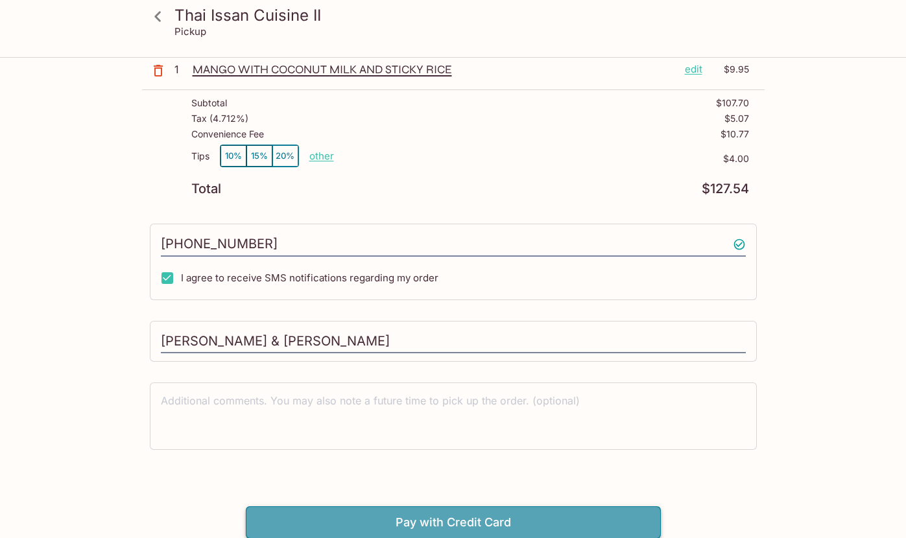
click at [454, 521] on button "Pay with Credit Card" at bounding box center [453, 522] width 415 height 32
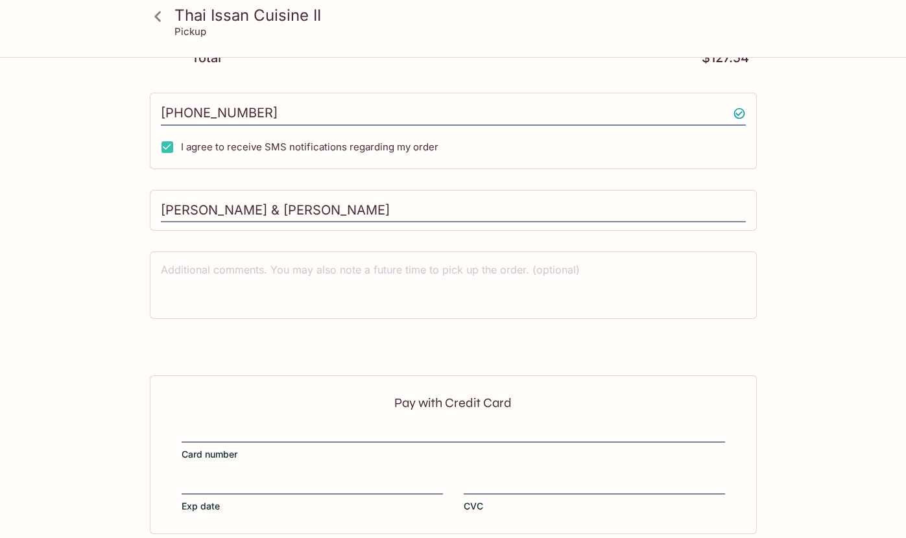
scroll to position [598, 0]
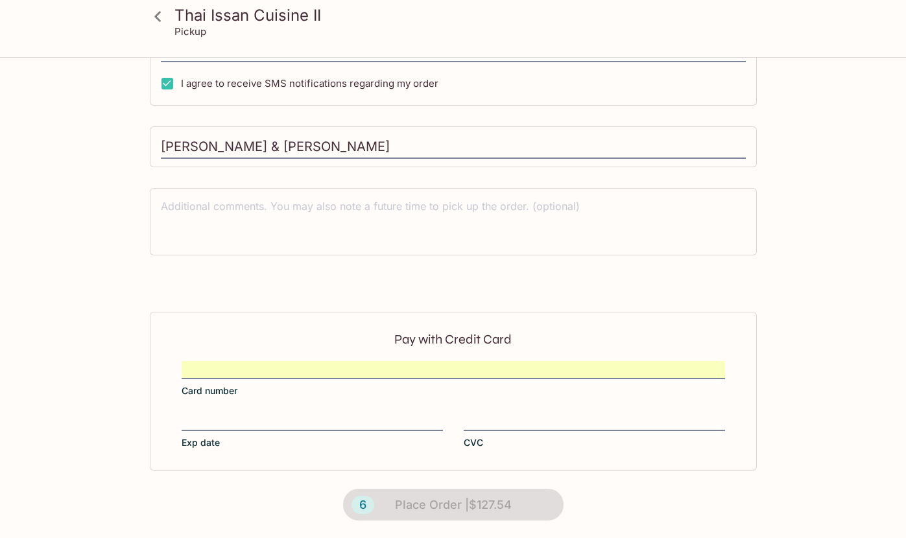
click at [346, 406] on div "Pay with Credit Card Card number Exp date CVC" at bounding box center [453, 391] width 607 height 158
click at [519, 406] on div "Pay with Credit Card Card number Exp date CVC" at bounding box center [453, 391] width 607 height 158
click at [459, 506] on div "6 Place Order | $127.54" at bounding box center [453, 505] width 257 height 69
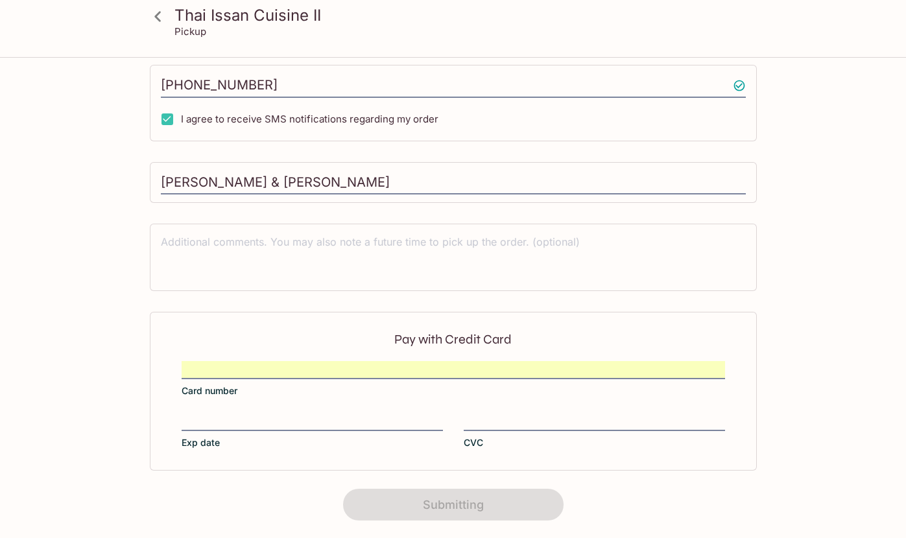
click at [443, 499] on div "Submitting" at bounding box center [453, 505] width 257 height 69
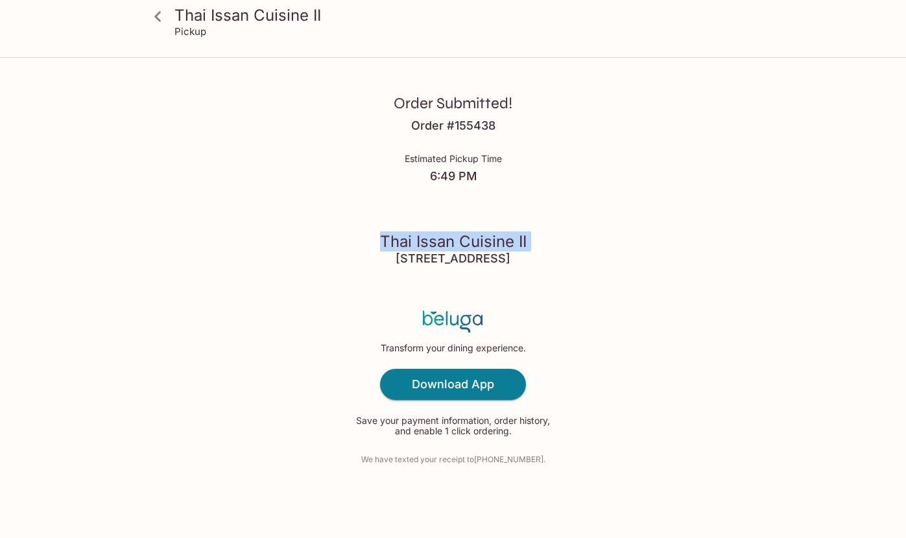
drag, startPoint x: 559, startPoint y: 252, endPoint x: 375, endPoint y: 244, distance: 183.6
click at [375, 244] on div "Order Submitted! Order # 155438 Estimated Pickup Time 6:49 PM Thai Issan Cuisin…" at bounding box center [453, 269] width 830 height 538
click at [380, 244] on div "Thai Issan Cuisine II [STREET_ADDRESS]" at bounding box center [453, 249] width 147 height 69
drag, startPoint x: 378, startPoint y: 241, endPoint x: 567, endPoint y: 263, distance: 189.9
click at [567, 263] on div "Order Submitted! Order # 155438 Estimated Pickup Time 6:49 PM Thai Issan Cuisin…" at bounding box center [453, 269] width 830 height 538
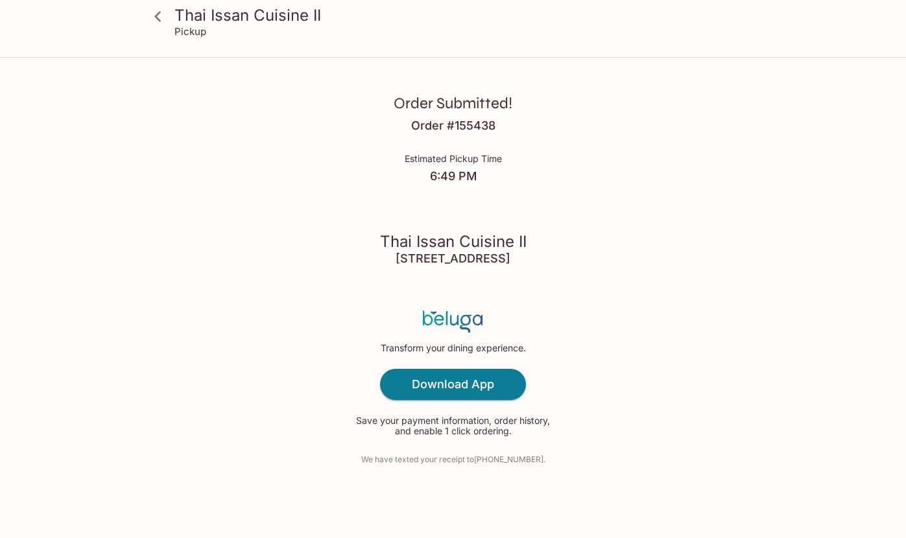
copy div "Thai Issan Cuisine II [STREET_ADDRESS]"
